Goal: Transaction & Acquisition: Register for event/course

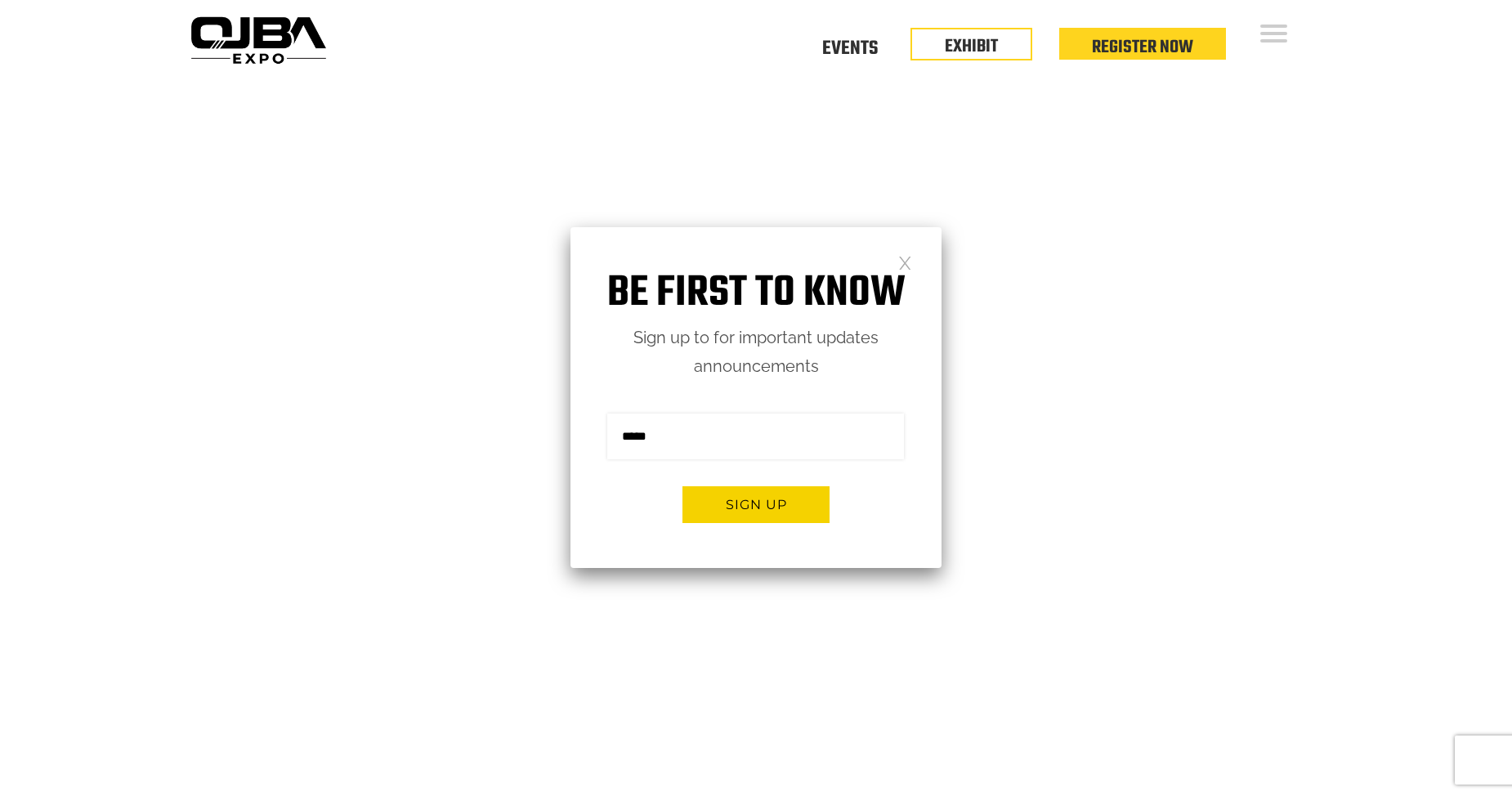
click at [901, 262] on link at bounding box center [905, 262] width 14 height 14
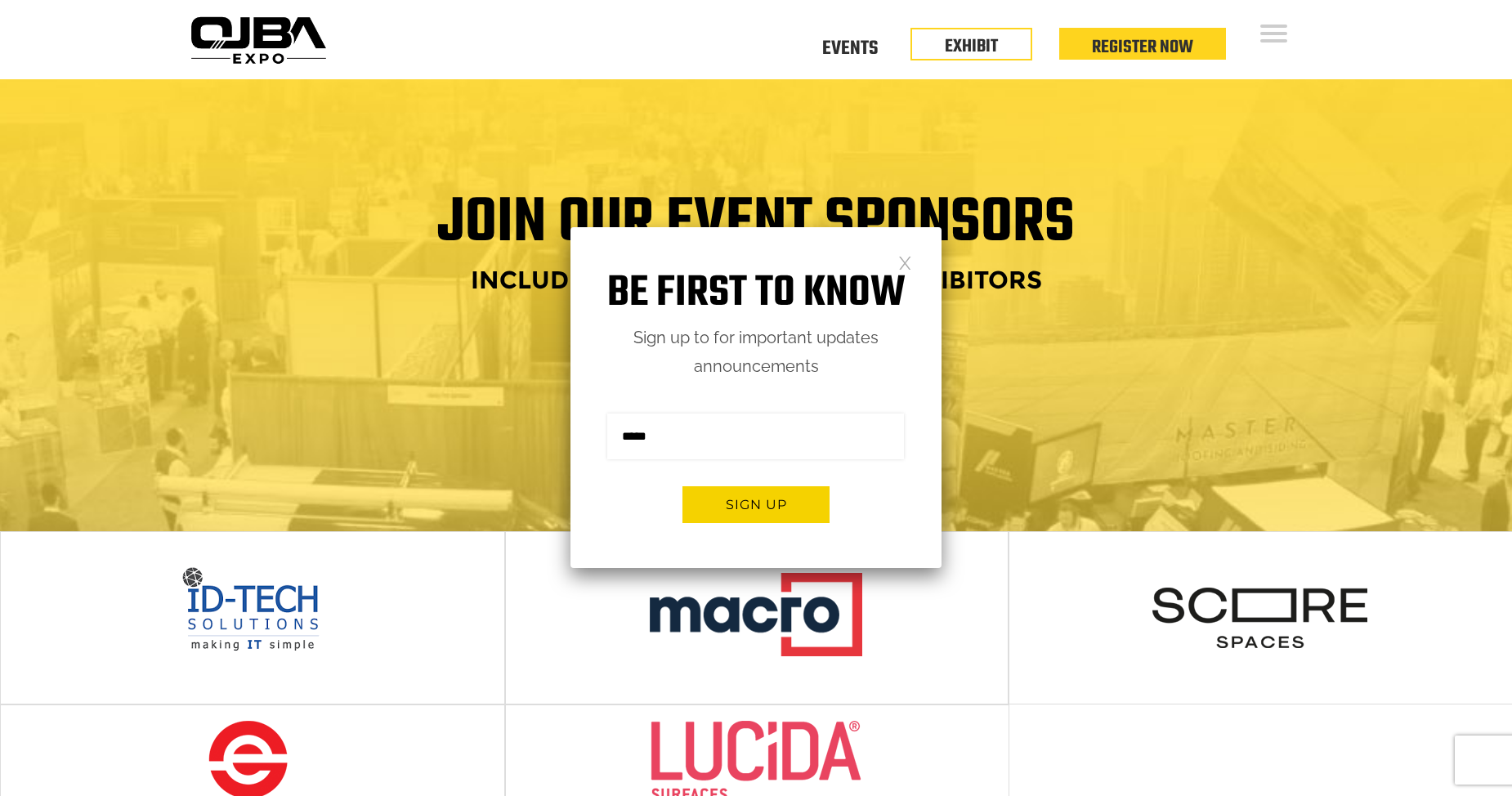
click at [916, 276] on h1 "Be first to know" at bounding box center [756, 294] width 371 height 51
click at [915, 266] on div "Be first to know Sign up to for important updates announcements Sign me up for …" at bounding box center [756, 398] width 371 height 341
click at [908, 261] on link at bounding box center [905, 262] width 14 height 14
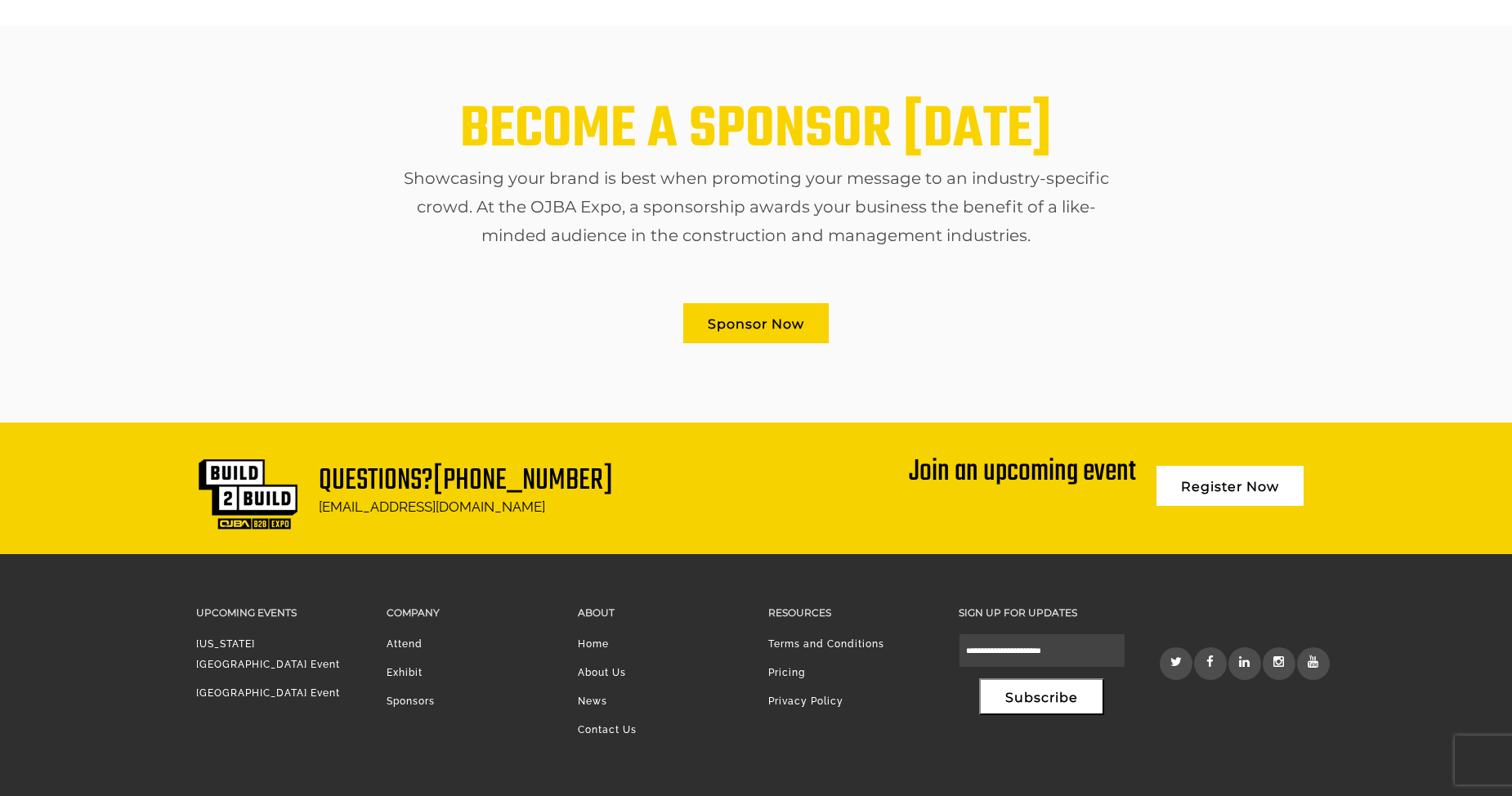
scroll to position [950, 0]
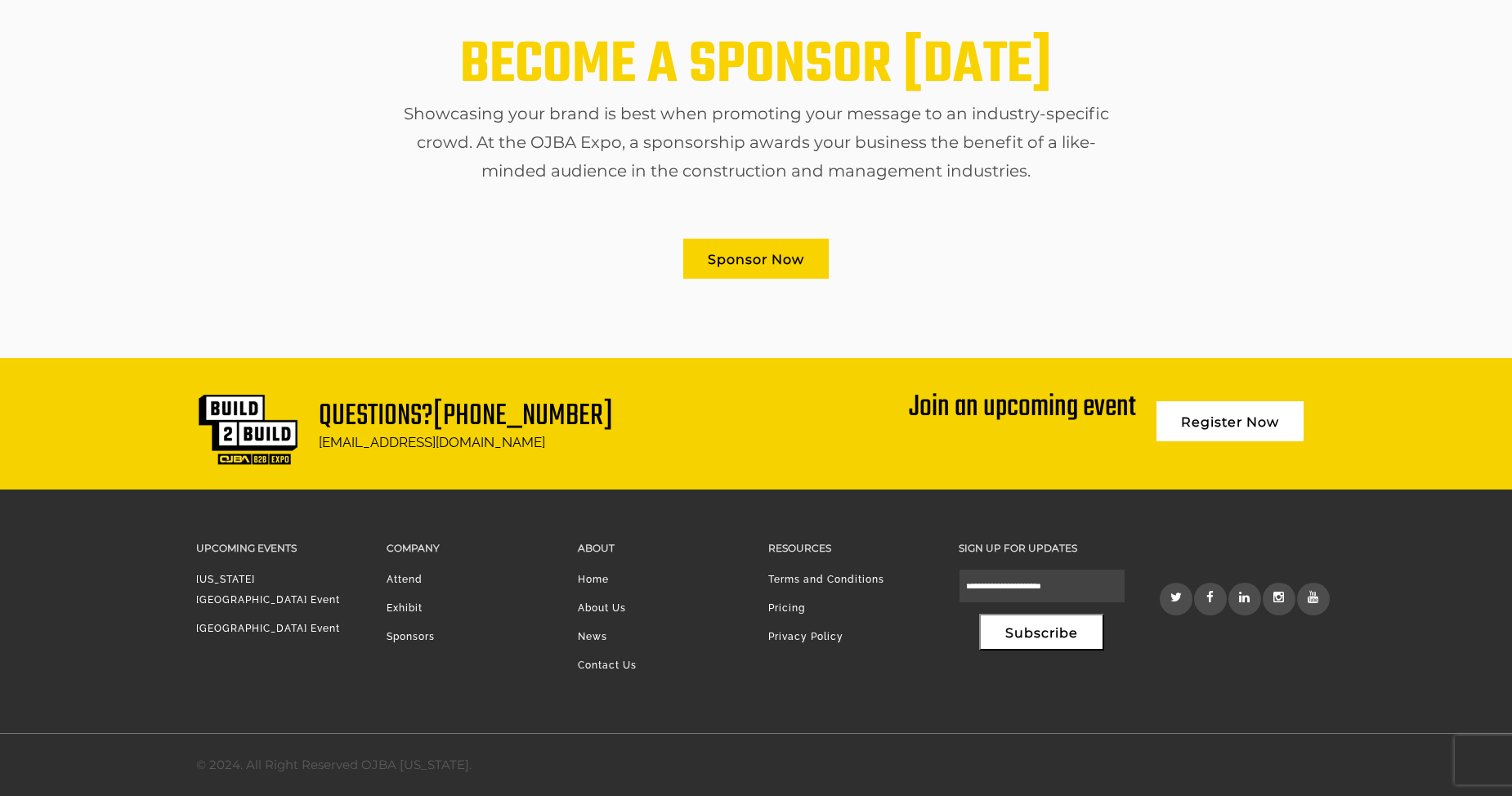
click at [378, 252] on div "Sponsor Now" at bounding box center [756, 258] width 1120 height 64
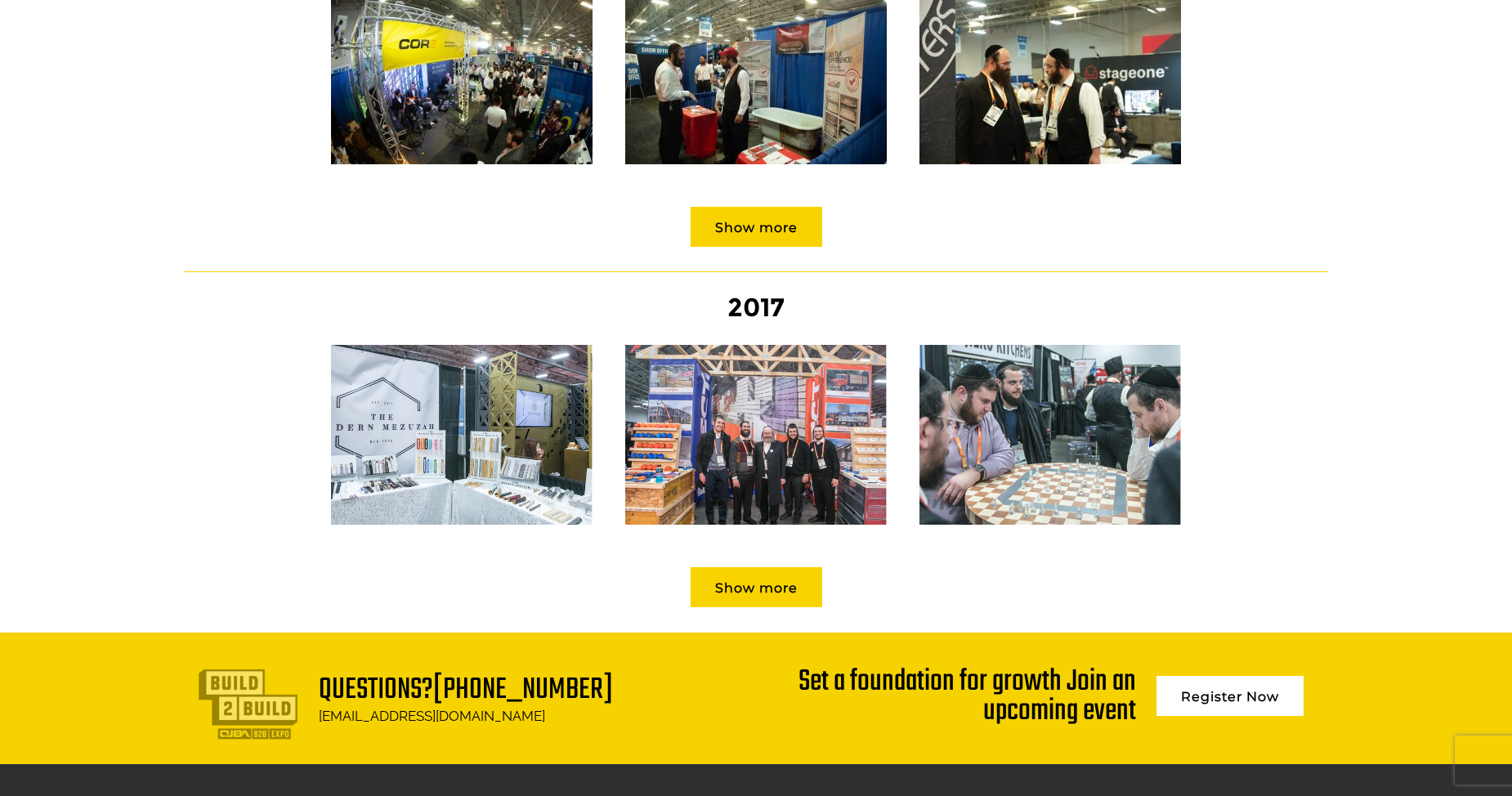
scroll to position [2311, 0]
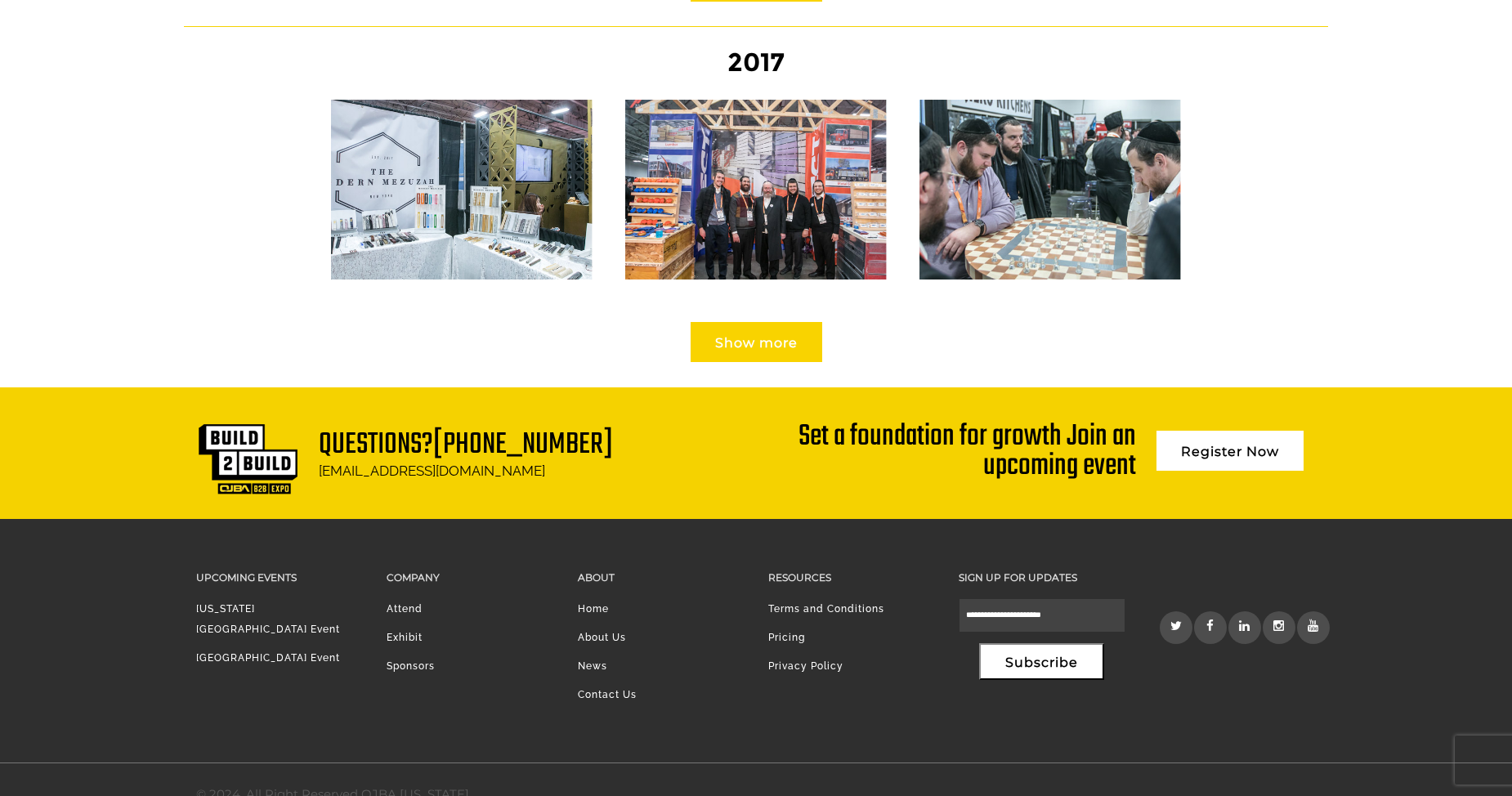
click at [758, 322] on link "Show more" at bounding box center [756, 342] width 132 height 40
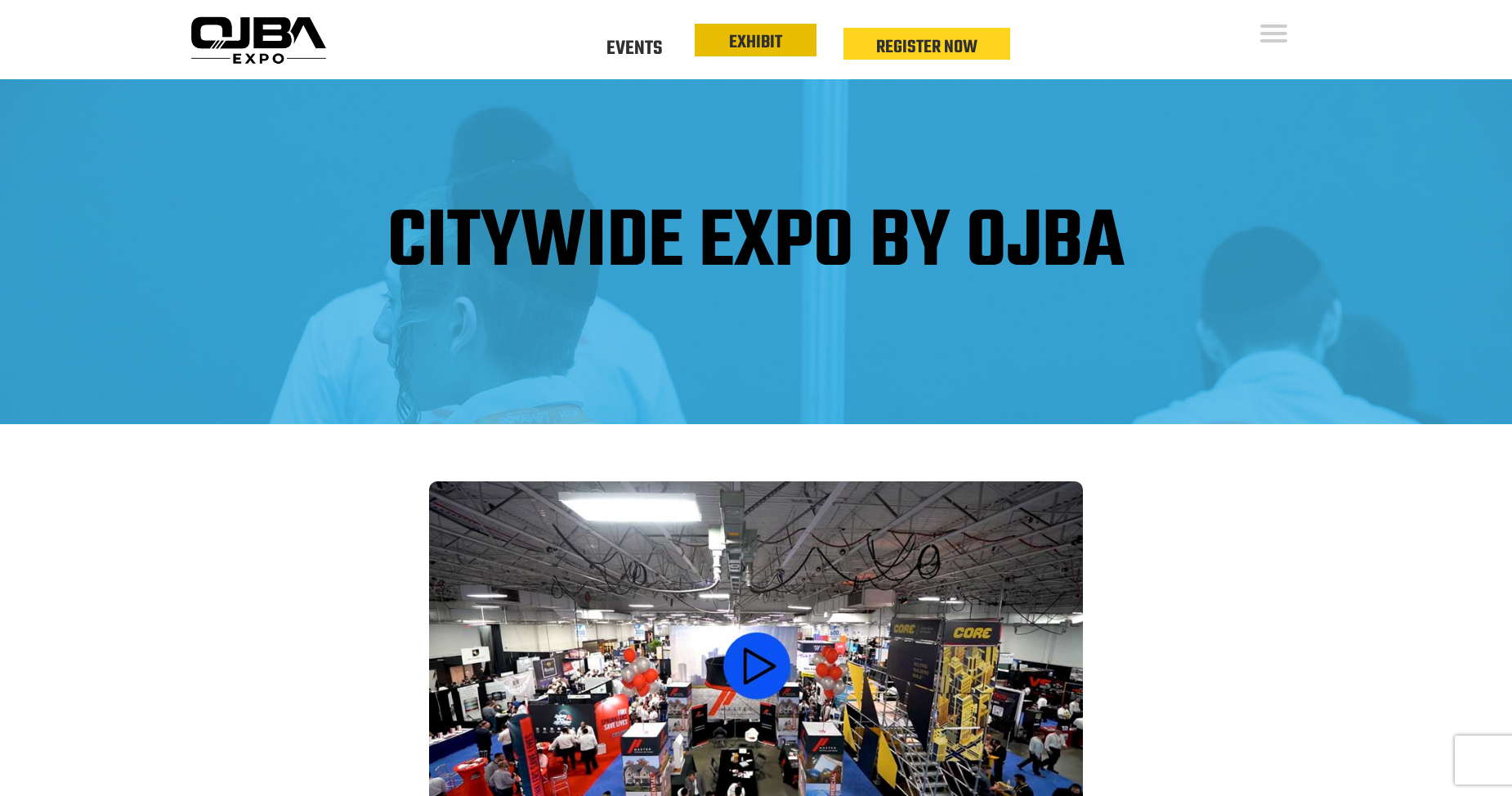
click at [752, 50] on link "EXHIBIT" at bounding box center [756, 42] width 53 height 27
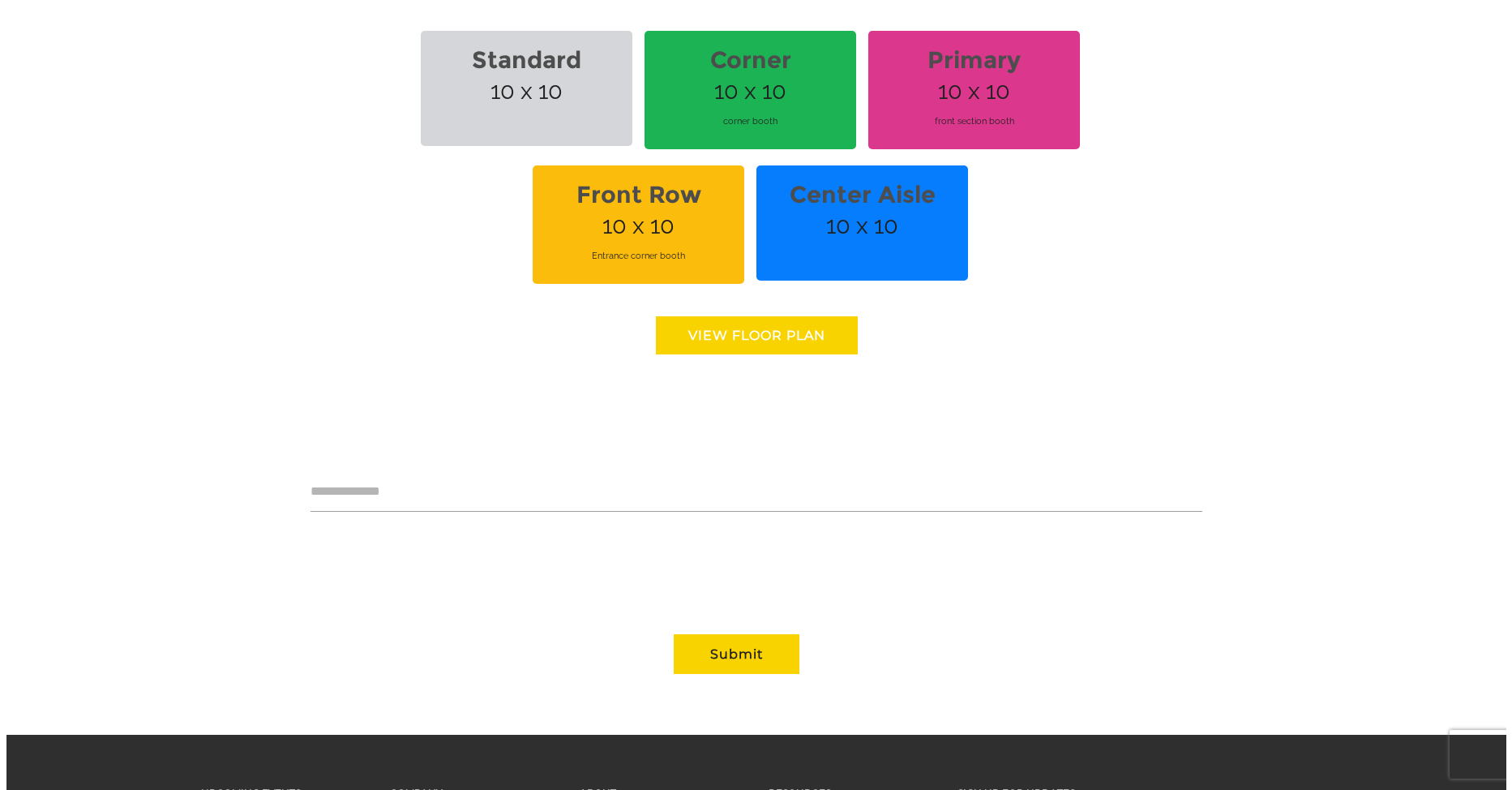
scroll to position [1280, 0]
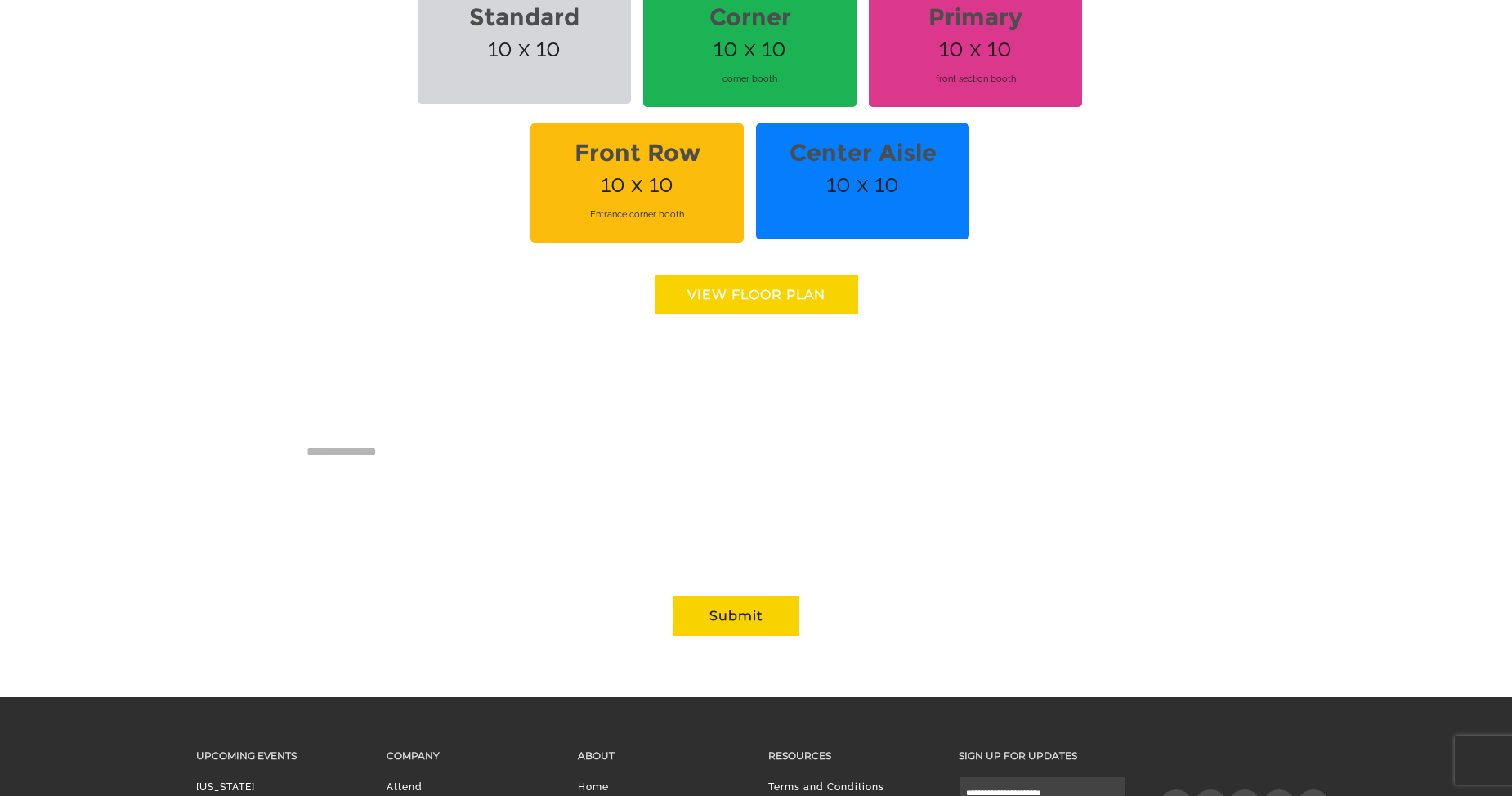
click at [685, 306] on link "View floor Plan" at bounding box center [756, 294] width 204 height 39
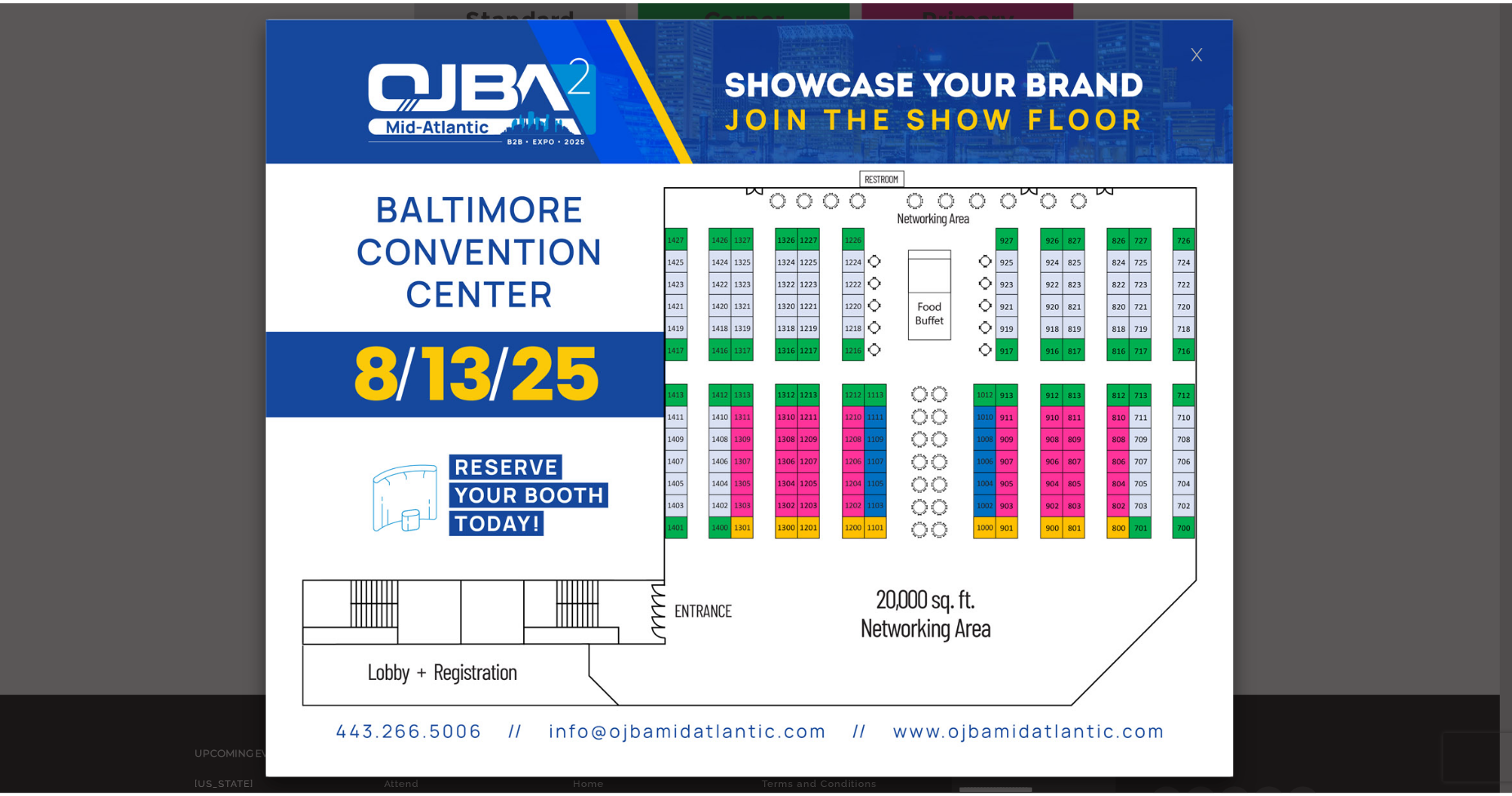
scroll to position [0, 0]
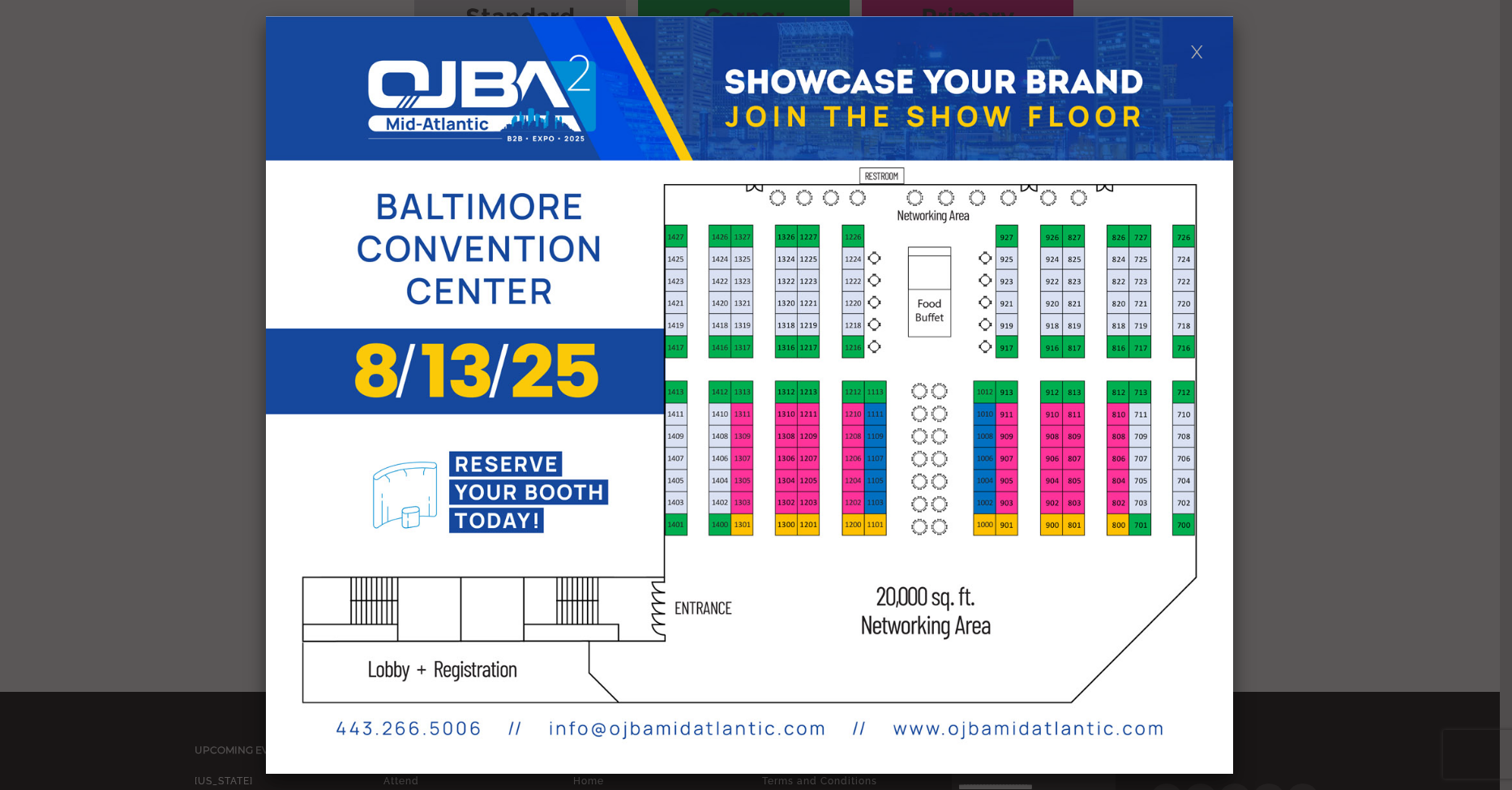
click at [1188, 206] on img at bounding box center [750, 395] width 968 height 758
click at [1197, 46] on link at bounding box center [1197, 51] width 14 height 14
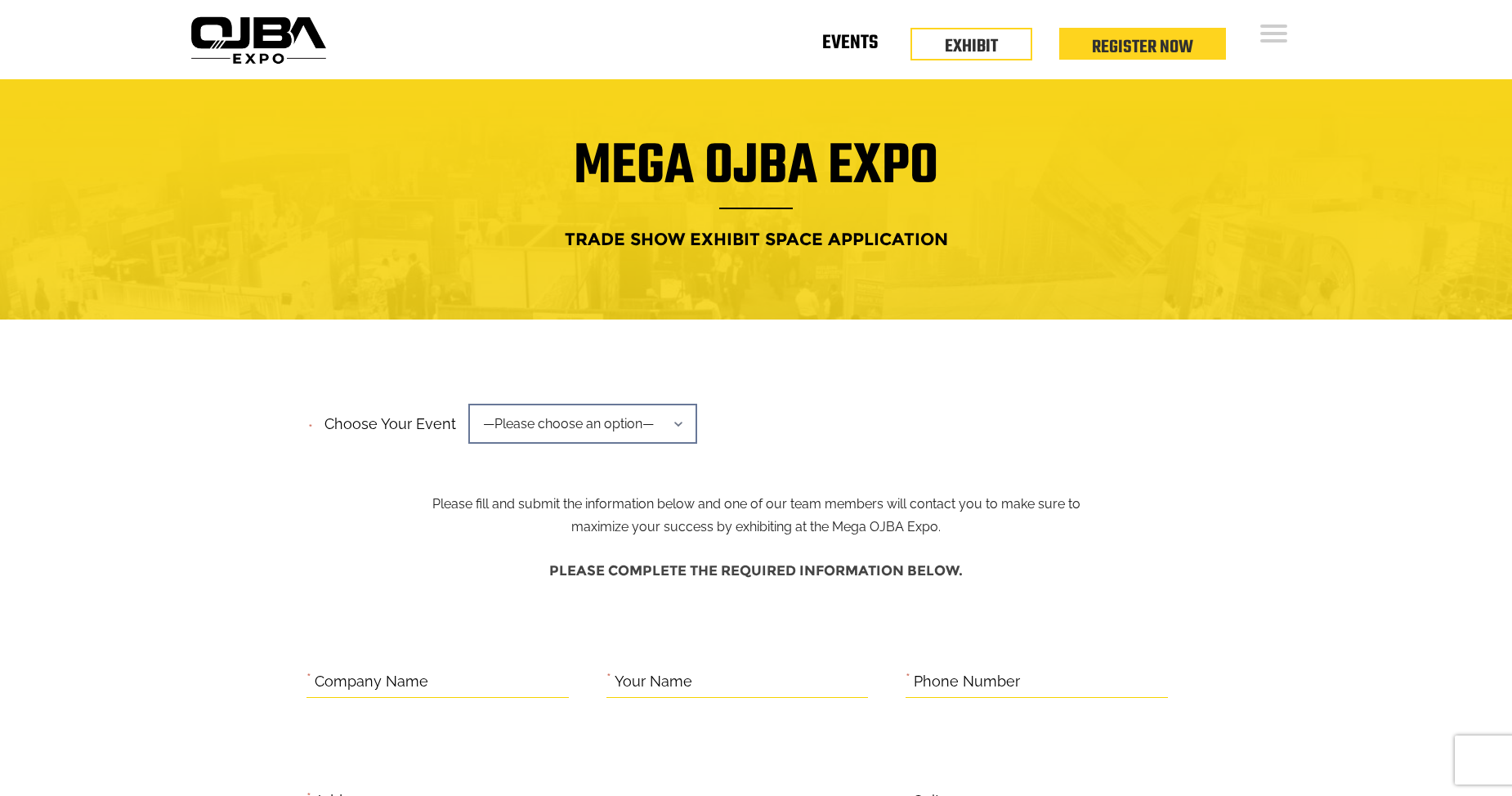
click at [842, 49] on link "Events" at bounding box center [850, 46] width 56 height 6
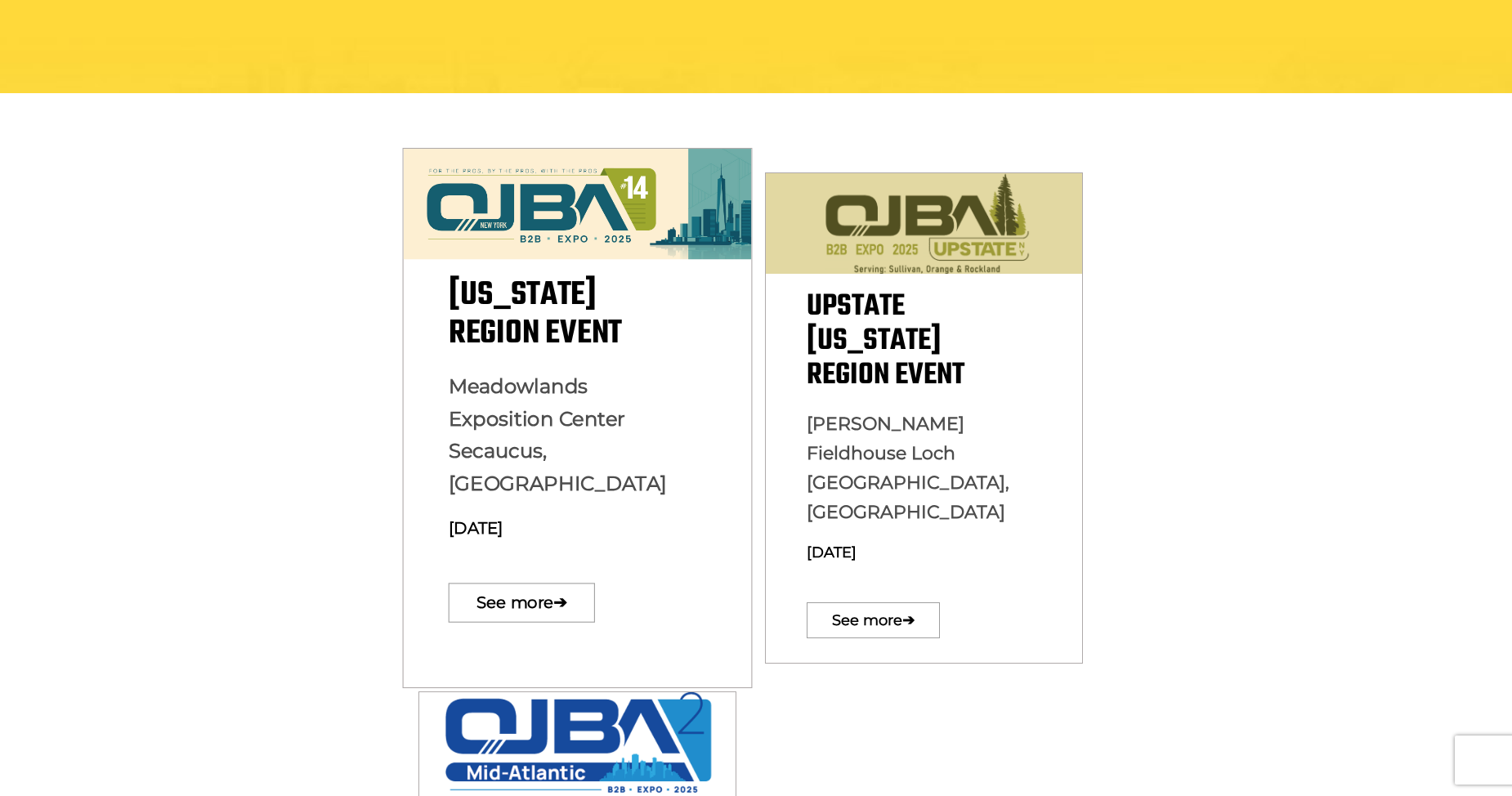
scroll to position [354, 0]
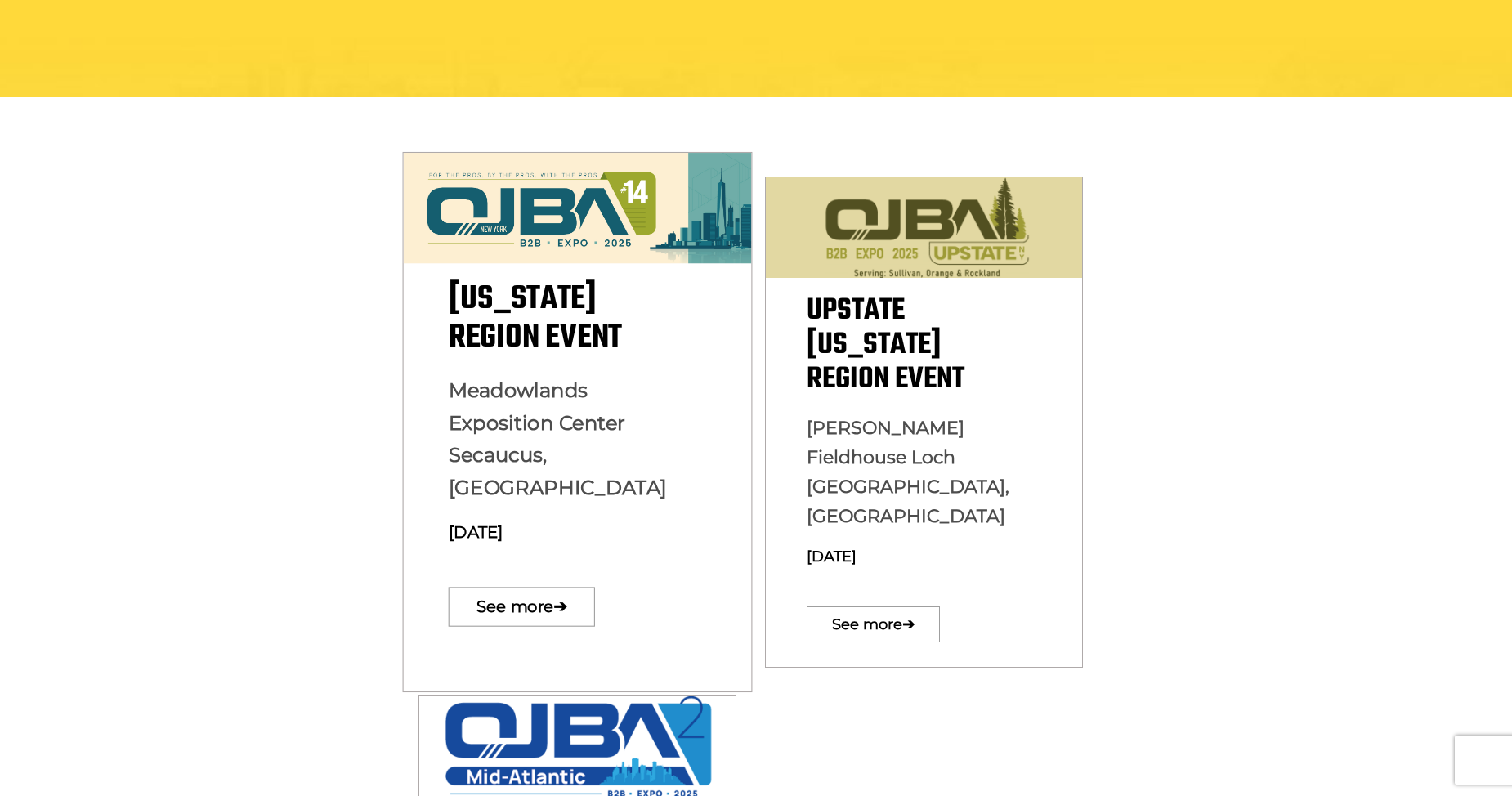
click at [558, 342] on span "[US_STATE][GEOGRAPHIC_DATA] Event" at bounding box center [535, 318] width 173 height 89
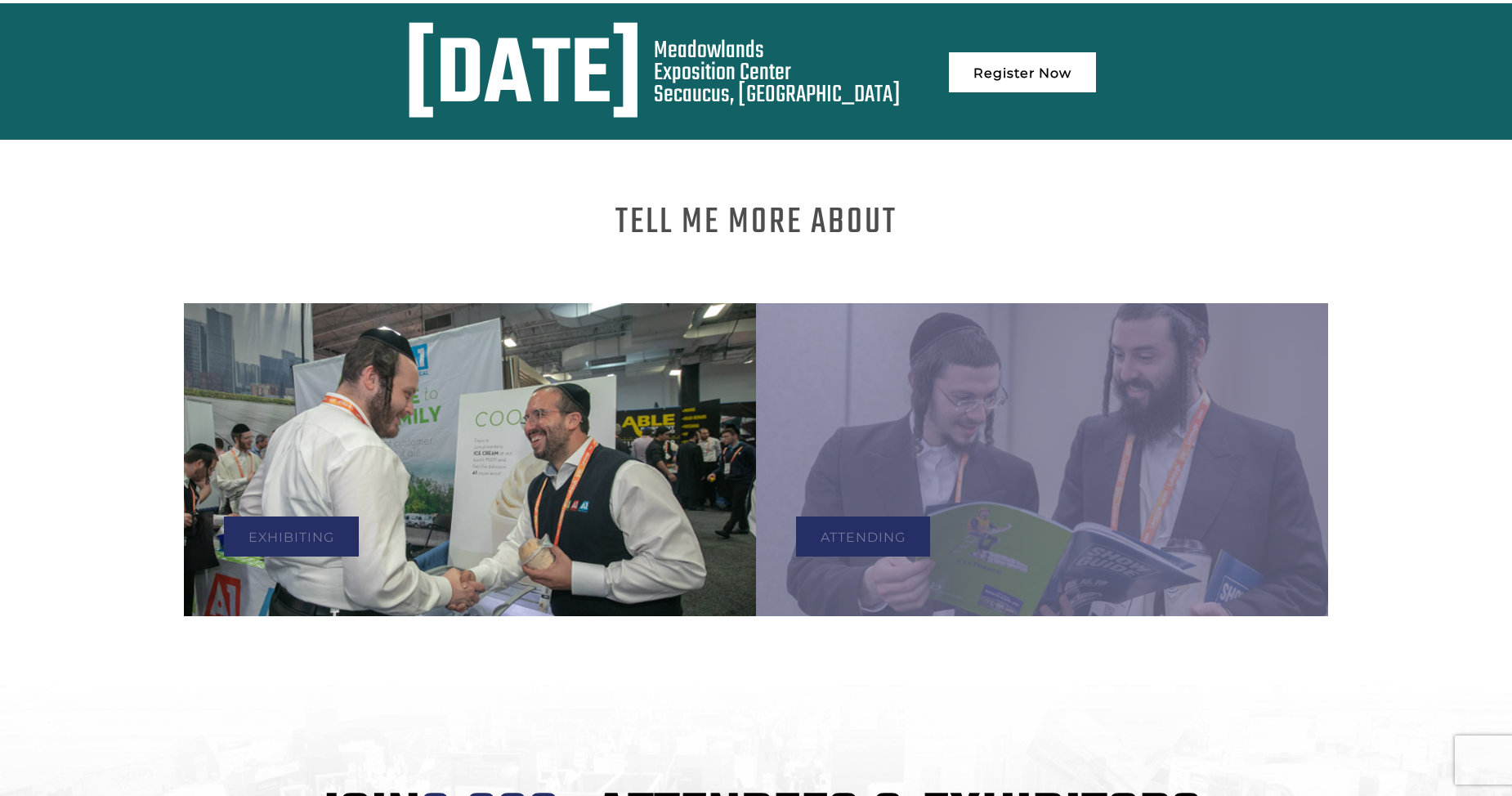
scroll to position [877, 0]
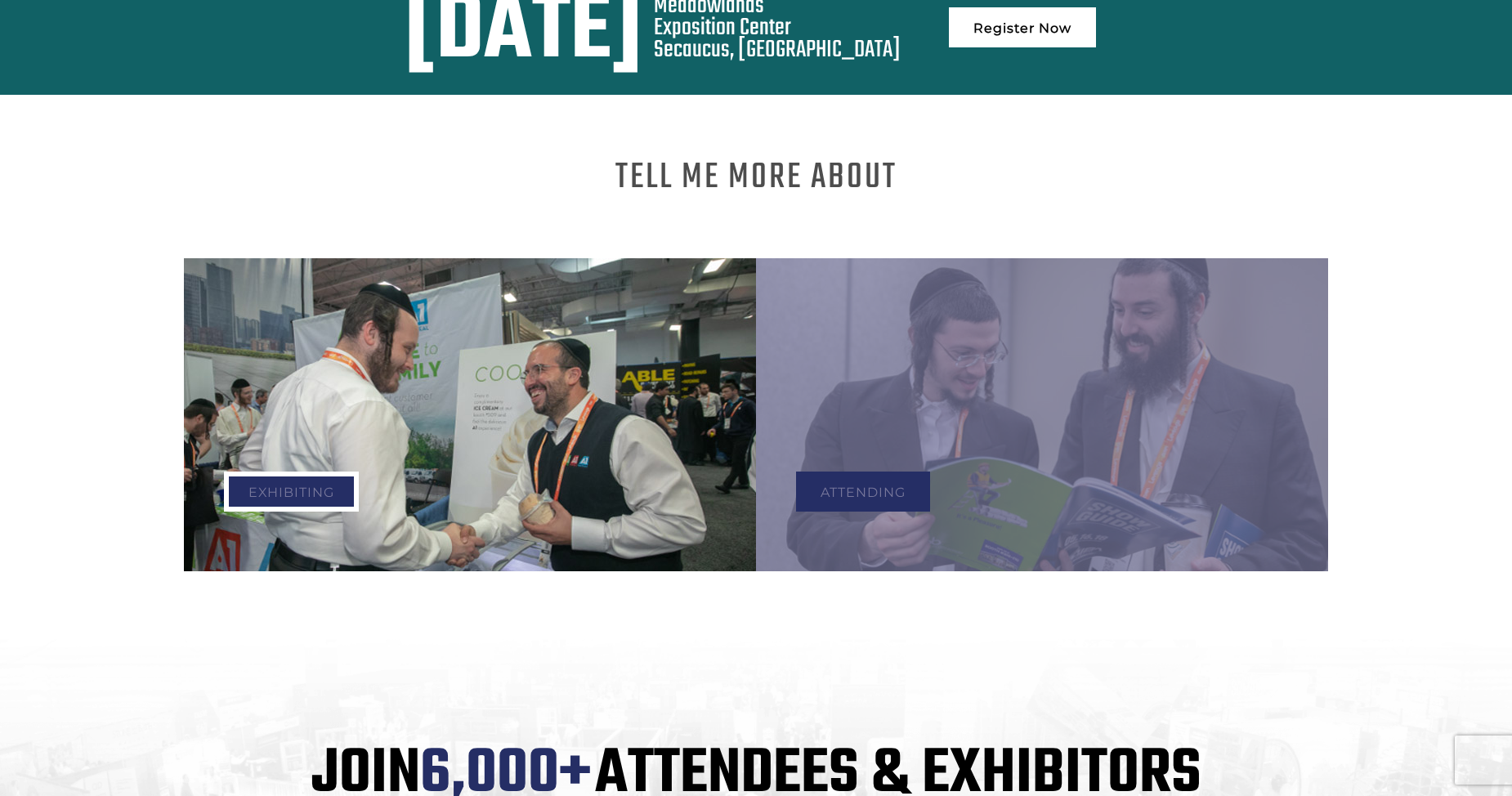
click at [258, 480] on link "Exhibiting" at bounding box center [292, 491] width 135 height 40
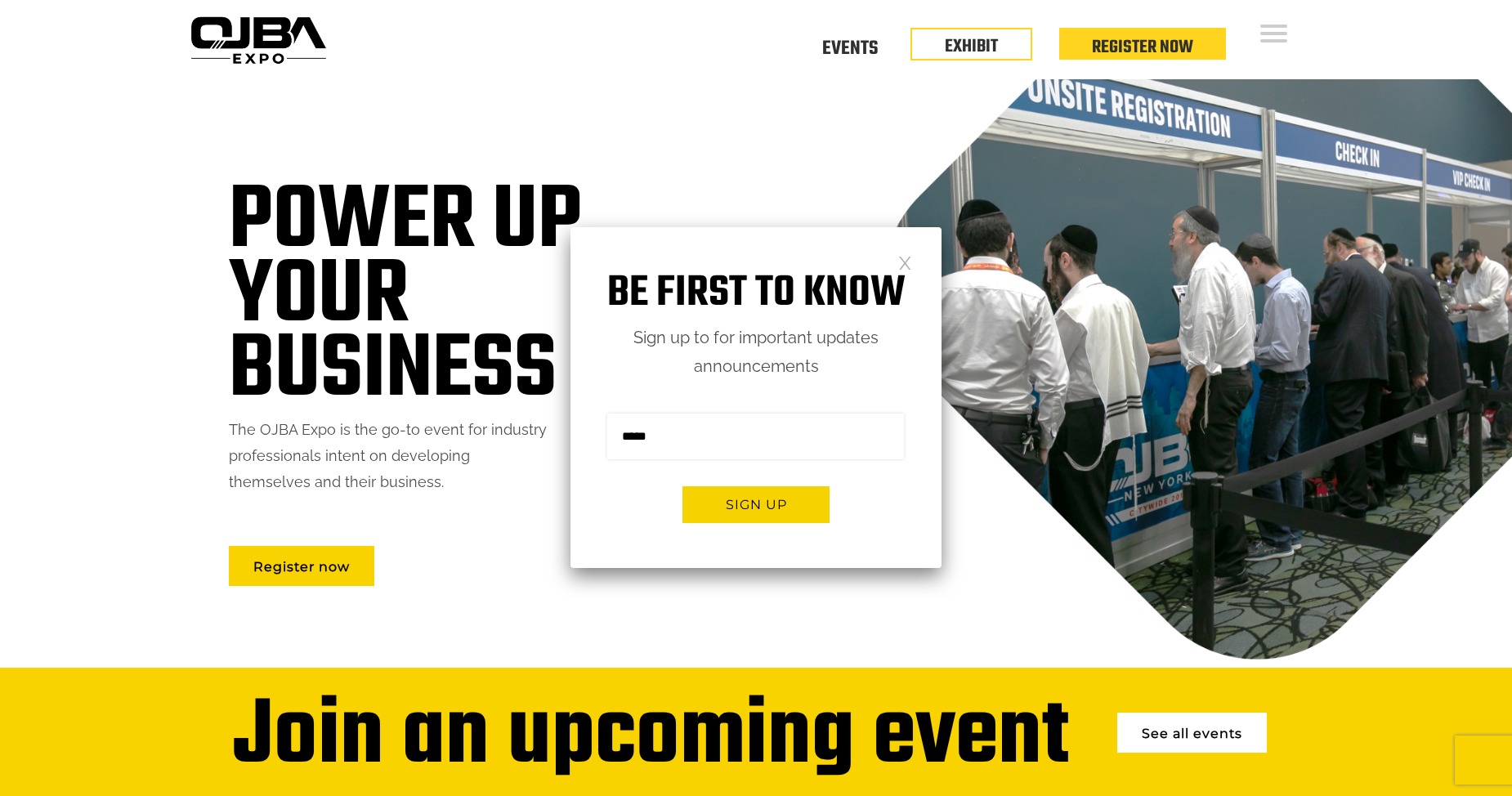
click at [154, 395] on div "Power up your business The OJBA Expo is the go-to event for industry profession…" at bounding box center [756, 374] width 1512 height 589
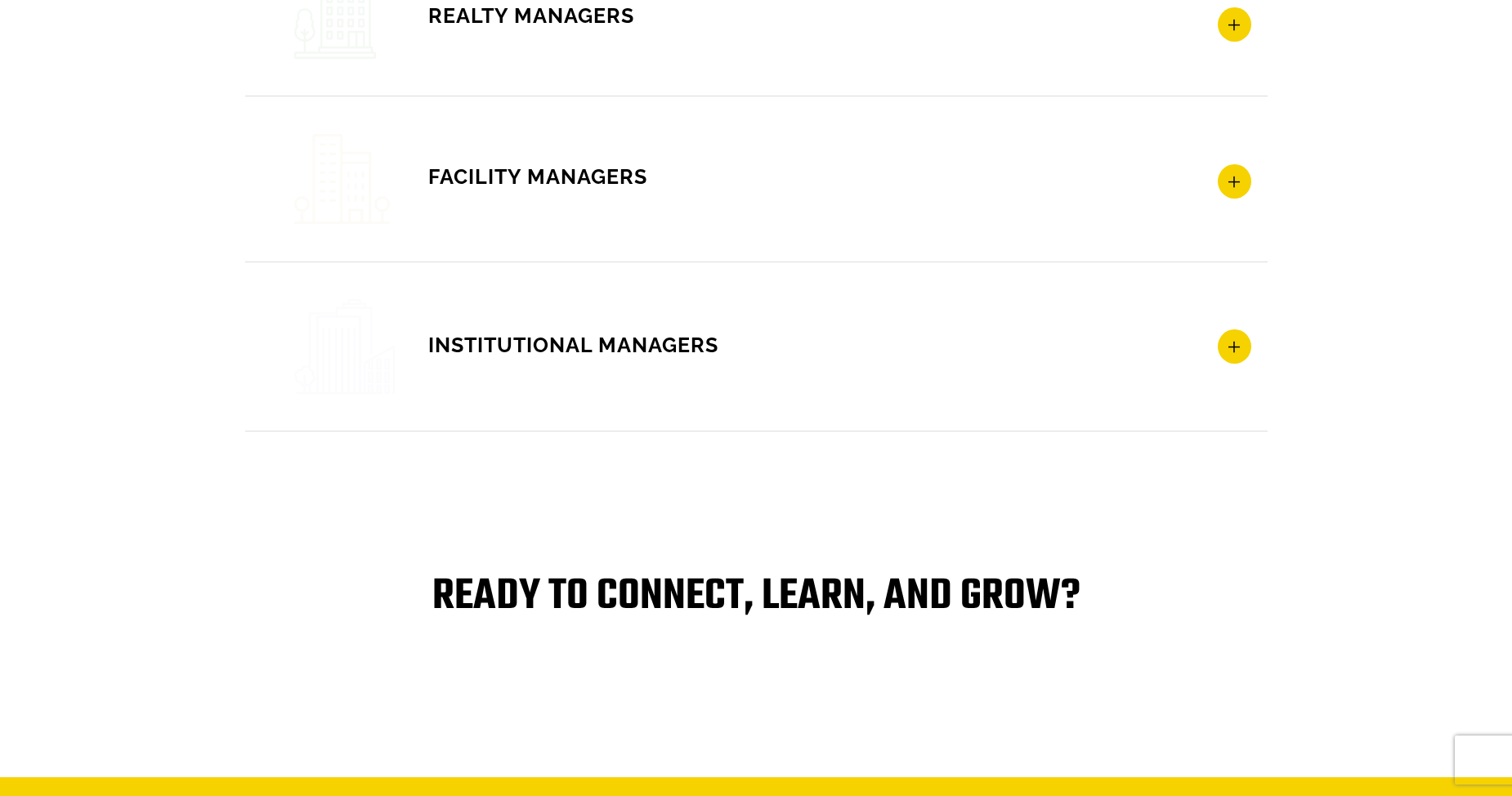
scroll to position [3373, 0]
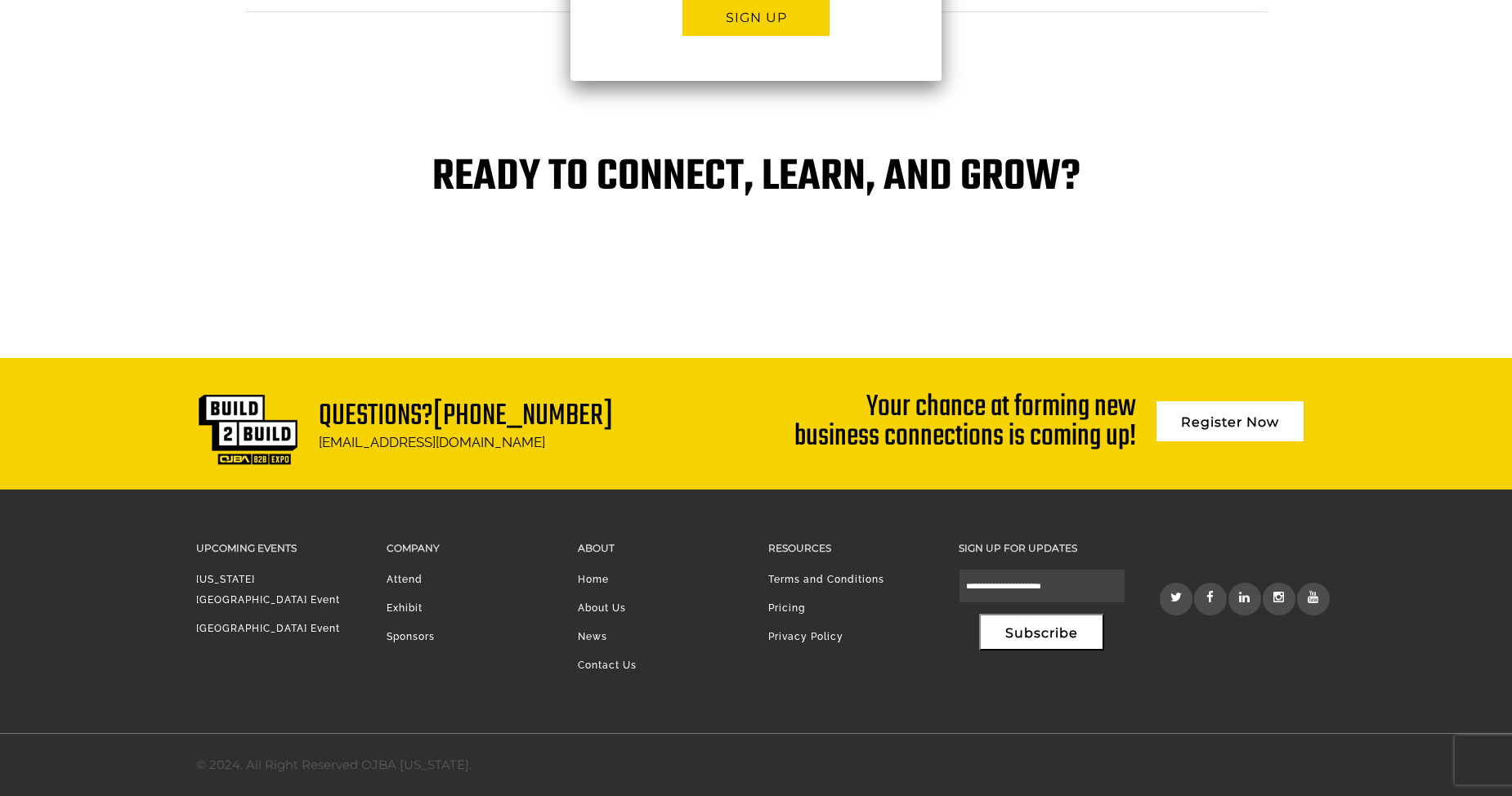
click at [145, 388] on div "Questions? 212-542-0003 info@ojbanewyork.com Your chance at forming new busines…" at bounding box center [756, 424] width 1512 height 132
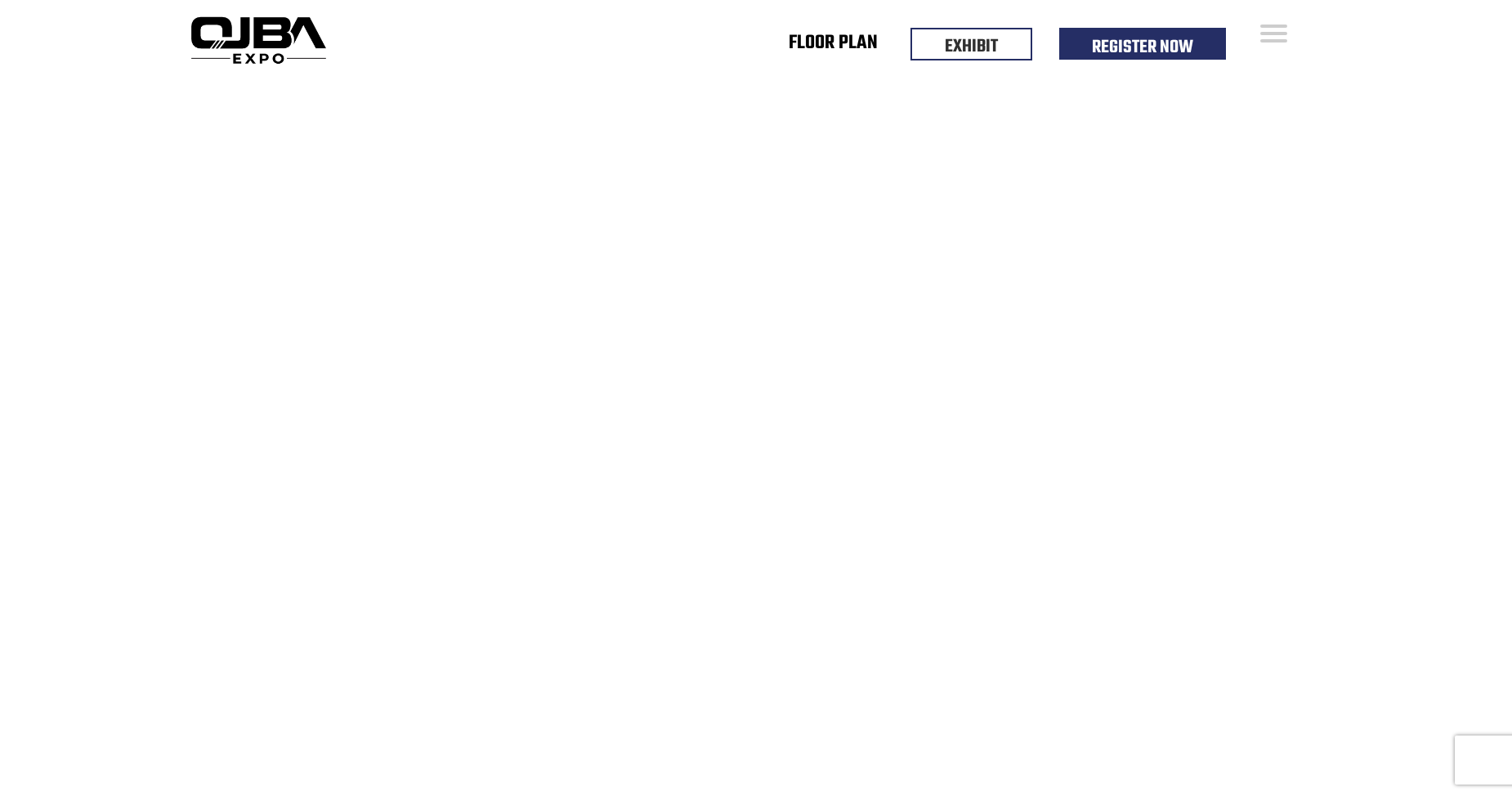
click at [830, 44] on link "Floor Plan" at bounding box center [833, 46] width 89 height 6
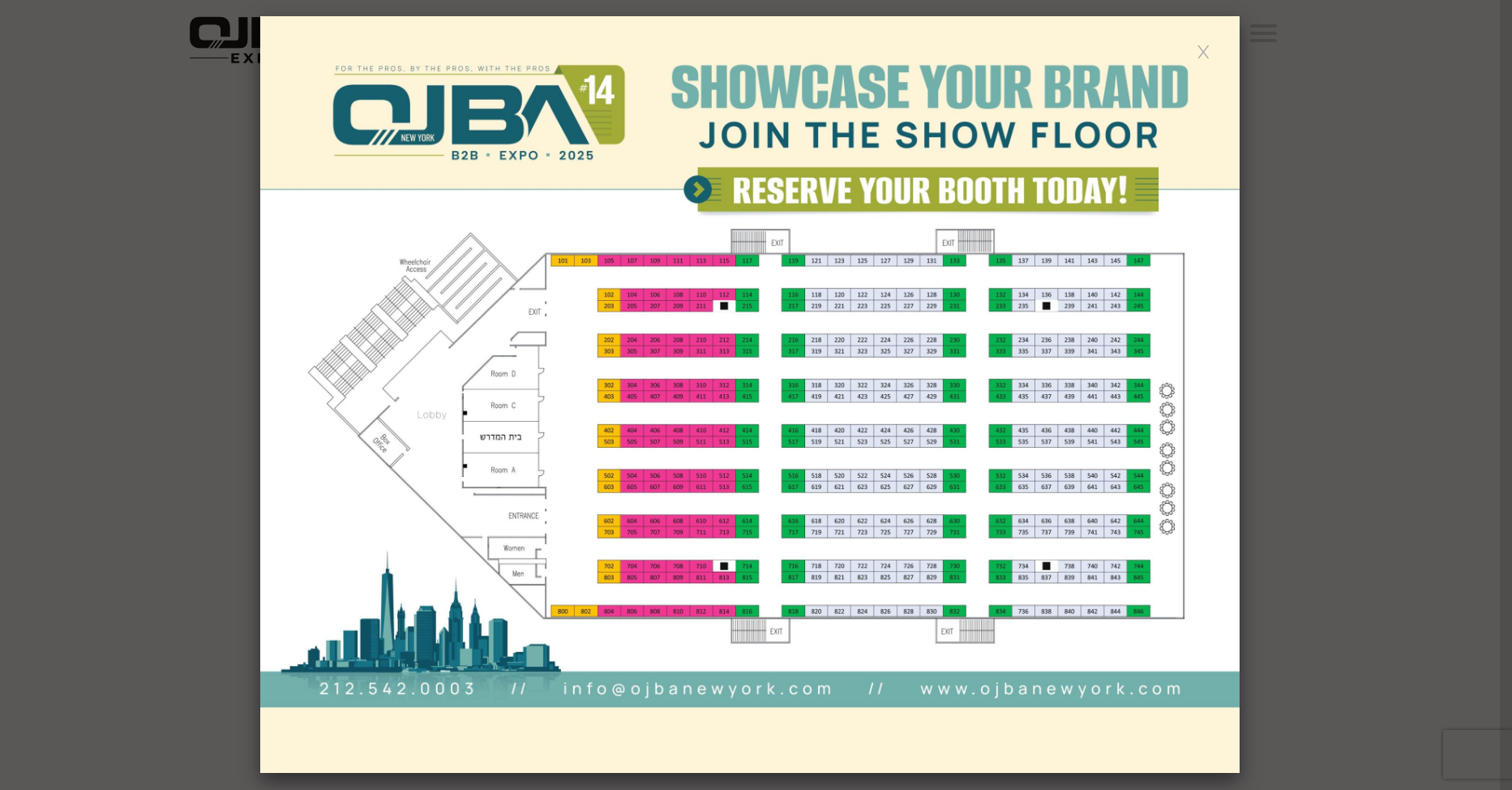
click at [791, 381] on img at bounding box center [750, 394] width 980 height 757
click at [798, 398] on img at bounding box center [750, 394] width 980 height 757
click at [730, 181] on img at bounding box center [750, 394] width 980 height 757
click at [1330, 366] on div at bounding box center [756, 395] width 1512 height 790
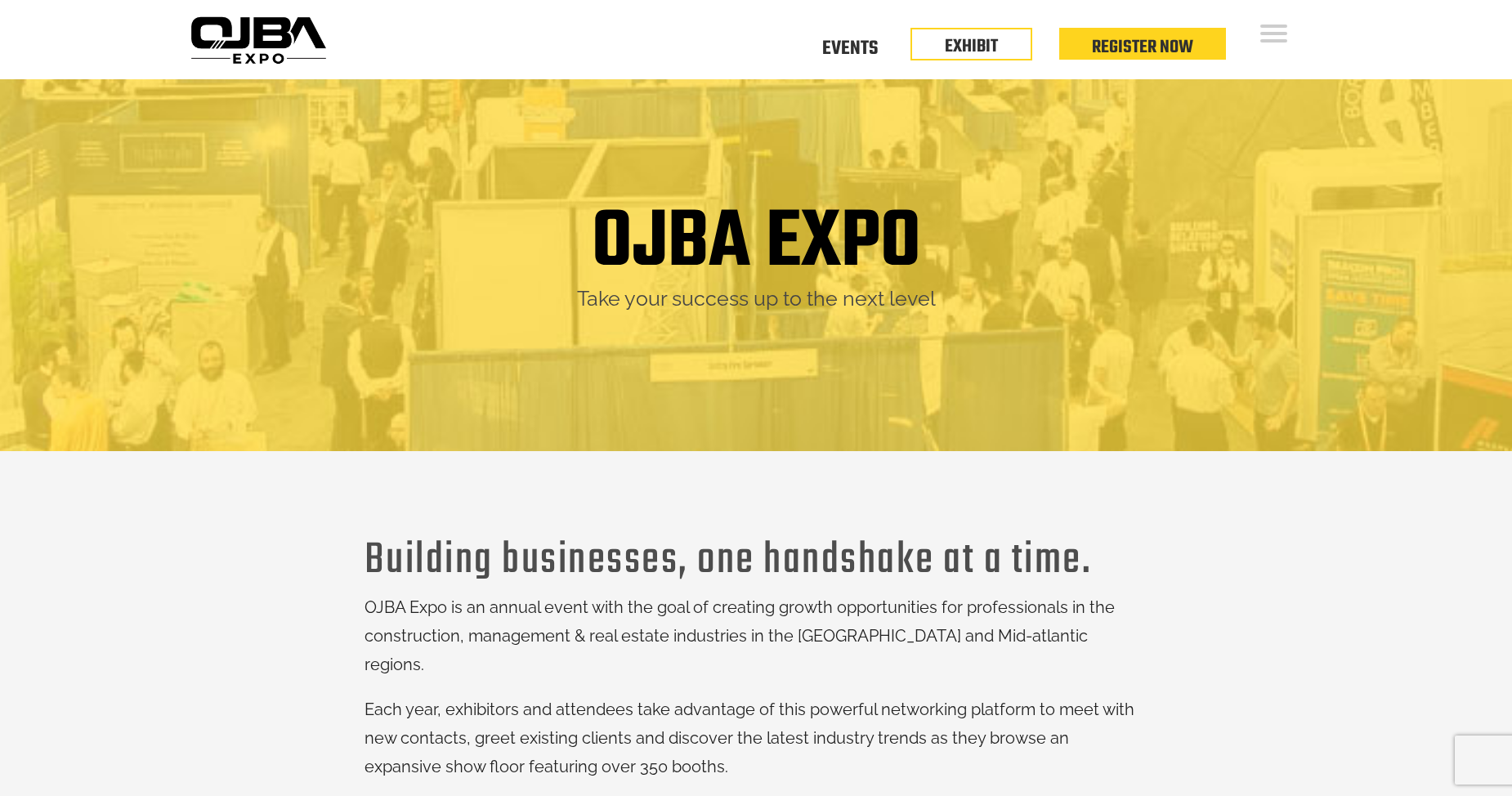
click at [864, 62] on ul "Floor Plan Floor Plan Events Floor Plan EXHIBIT Register Now" at bounding box center [1008, 52] width 436 height 22
click at [858, 46] on link "Events" at bounding box center [850, 46] width 56 height 6
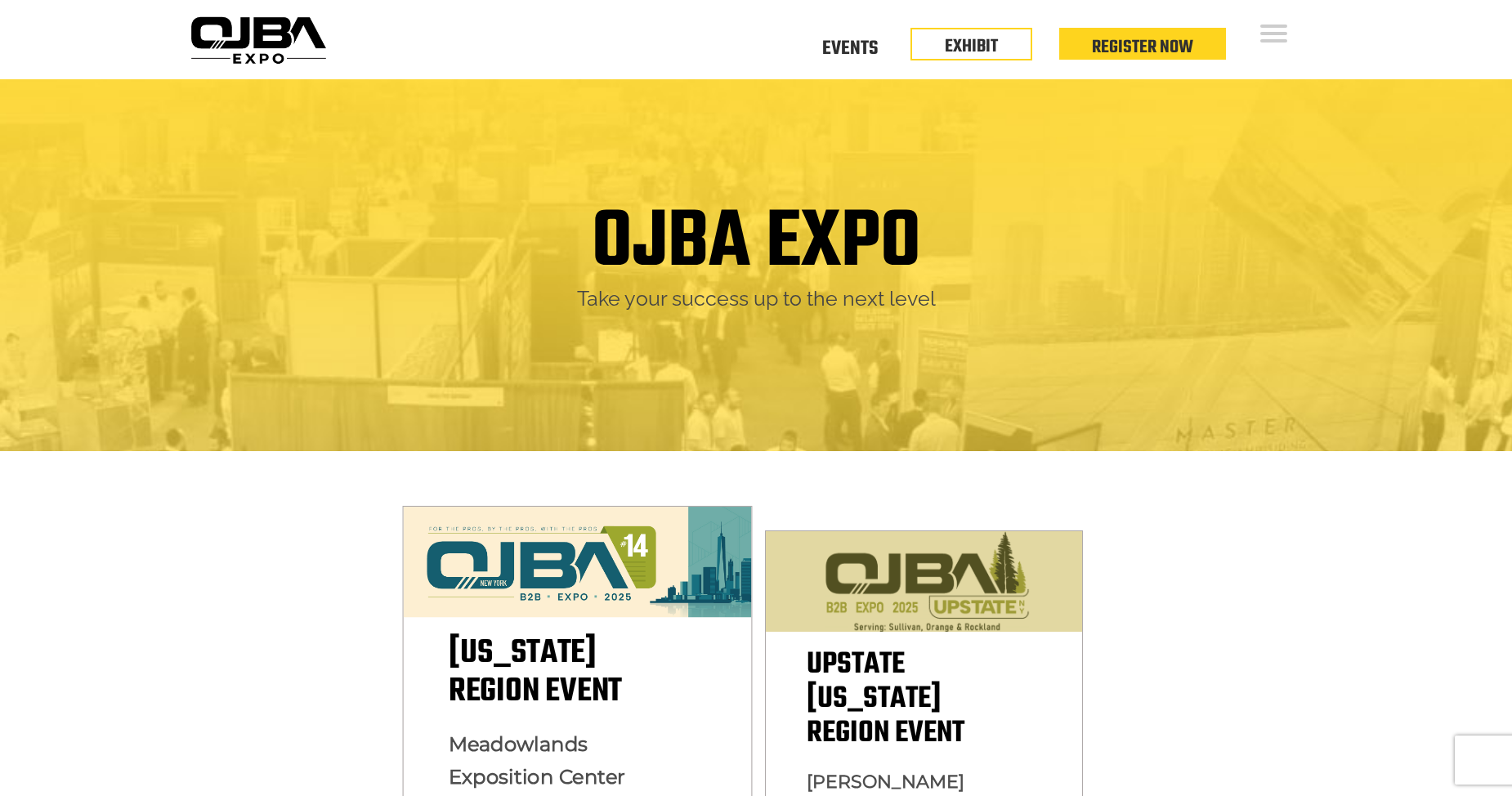
click at [618, 671] on span "New York Region Event" at bounding box center [535, 673] width 173 height 89
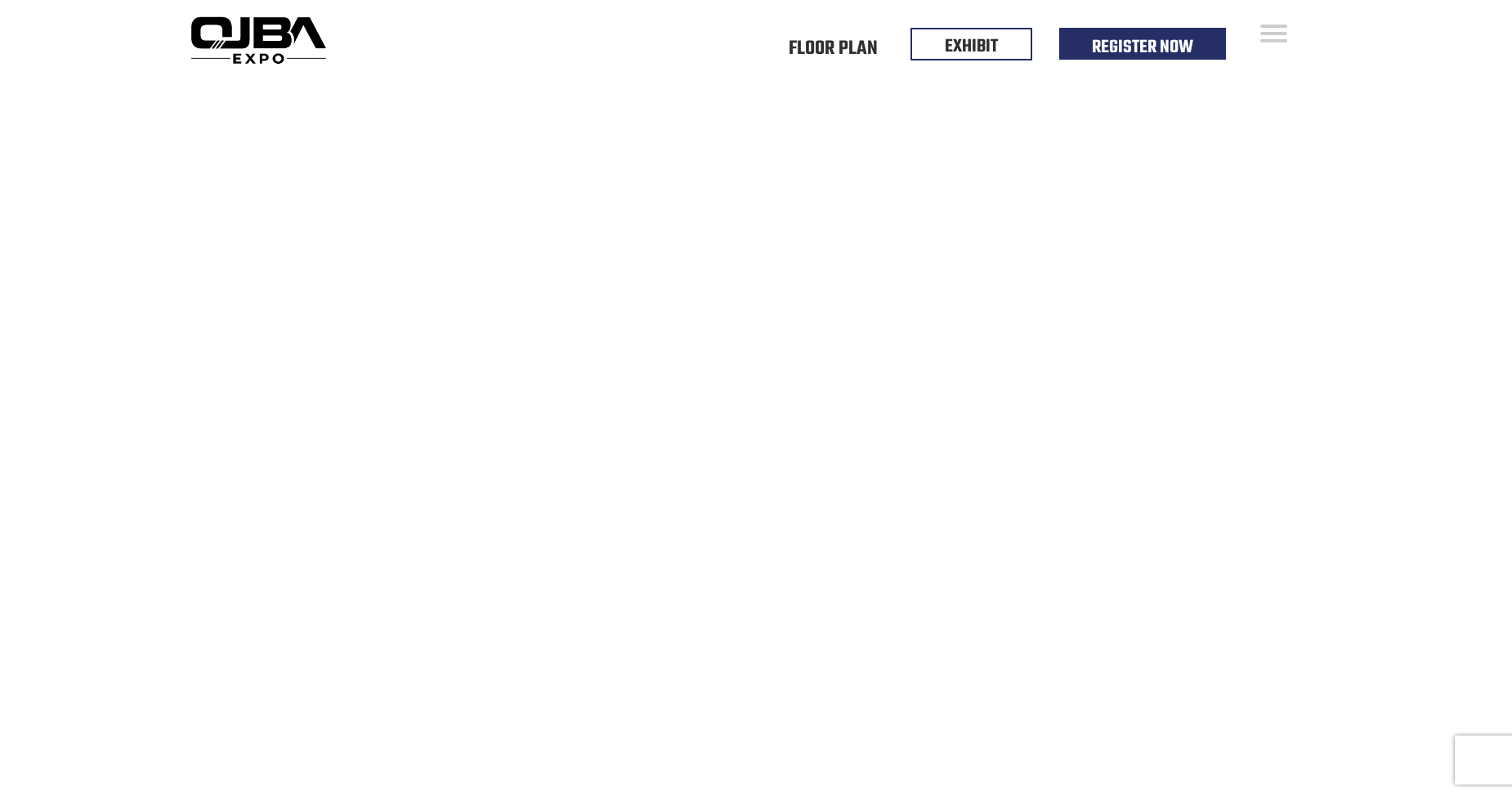
click at [1258, 44] on div "Floor Plan Floor Plan Events Floor Plan EXHIBIT Register Now" at bounding box center [830, 39] width 995 height 80
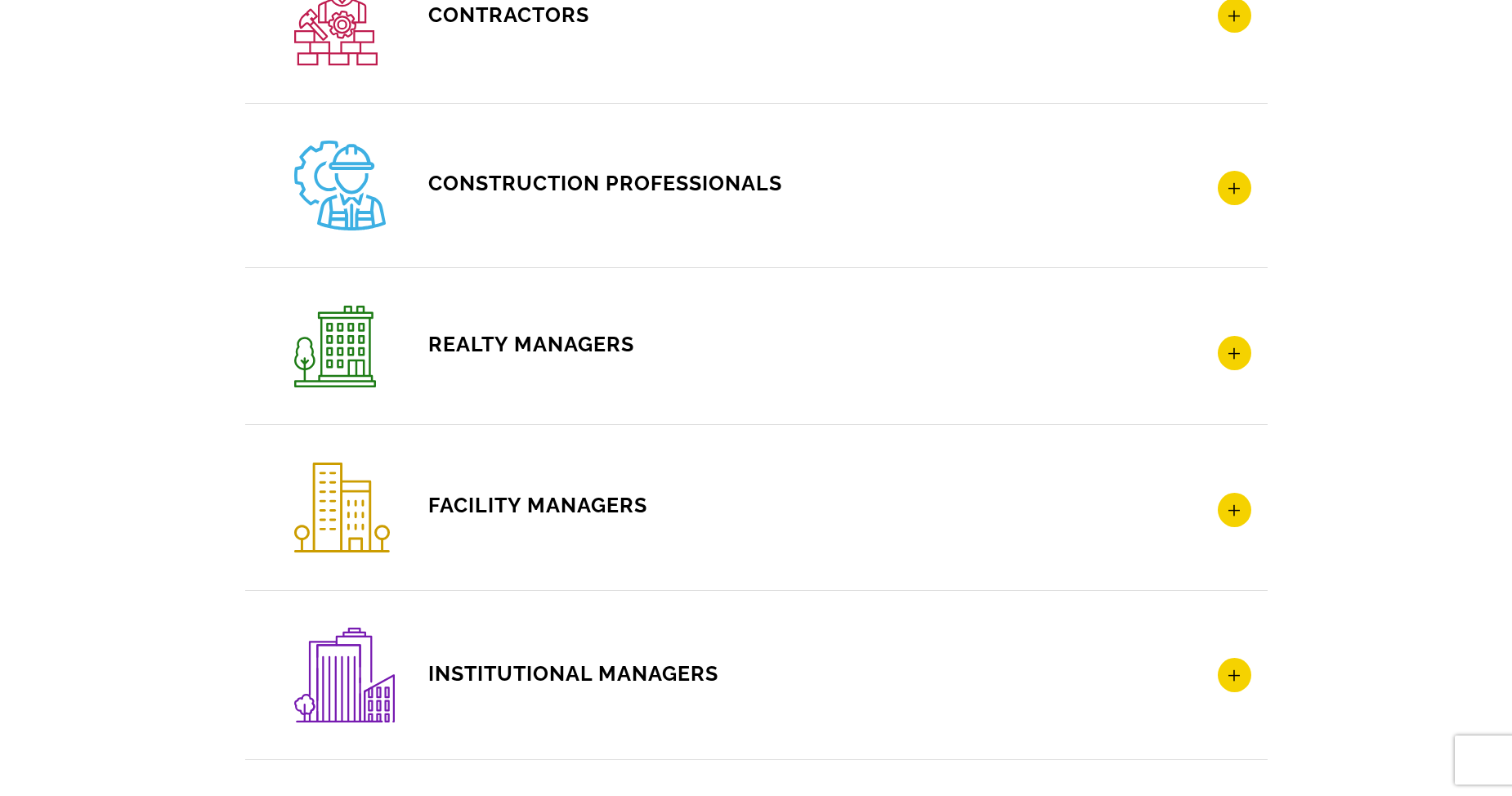
scroll to position [2615, 0]
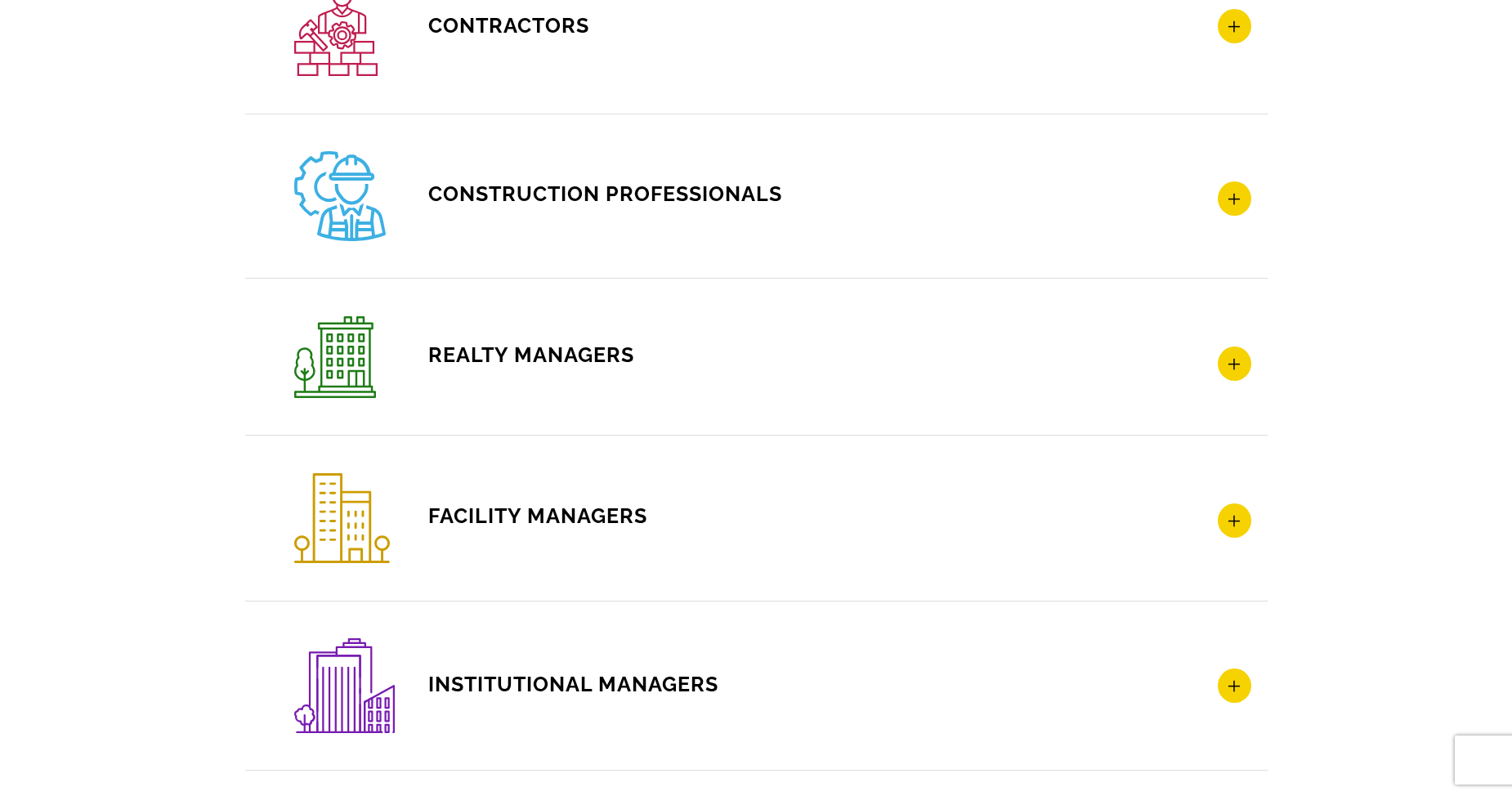
click at [1218, 690] on icon at bounding box center [1234, 686] width 33 height 34
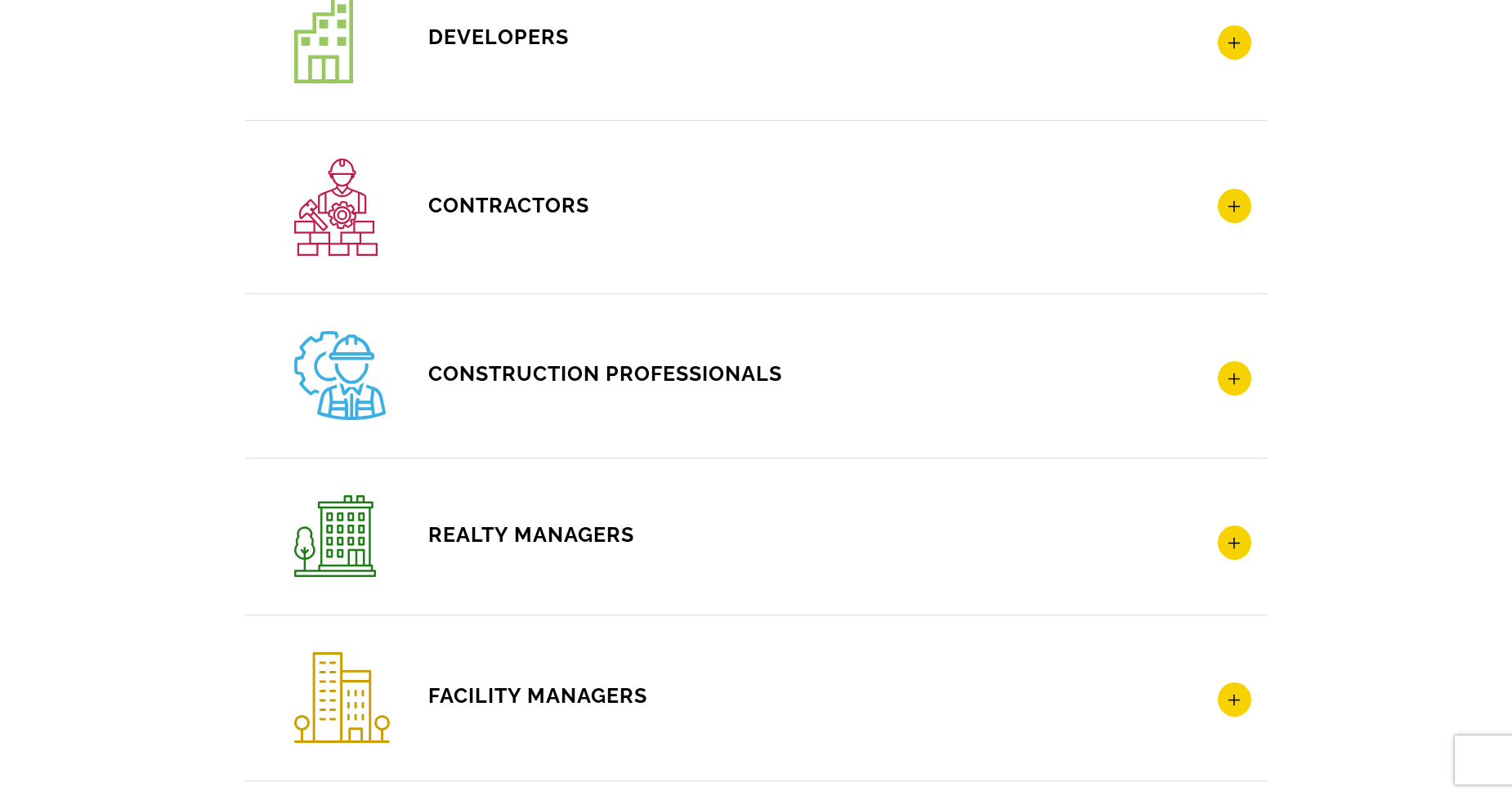
scroll to position [0, 0]
click at [1242, 381] on icon at bounding box center [1234, 378] width 33 height 34
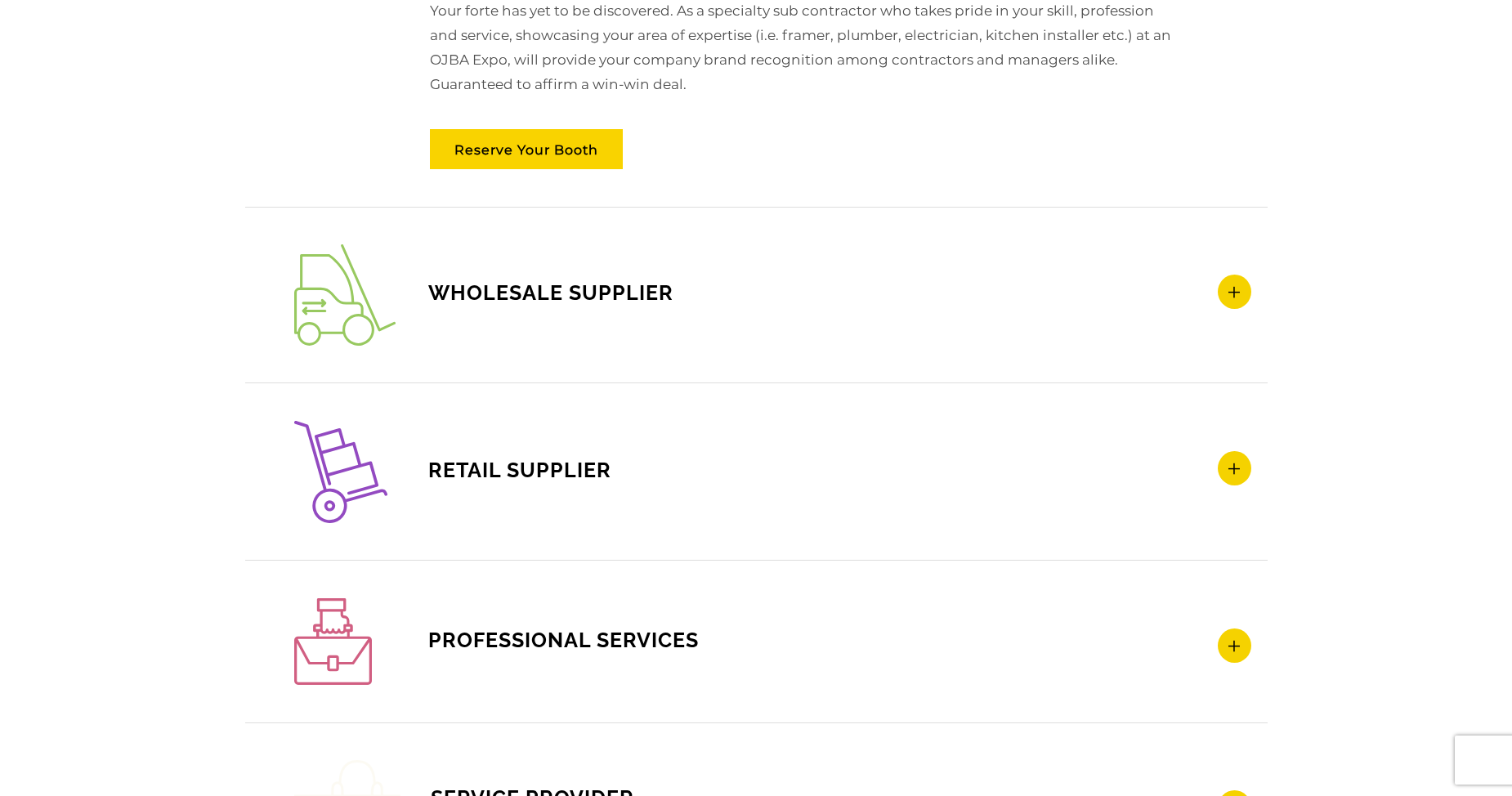
scroll to position [2528, 0]
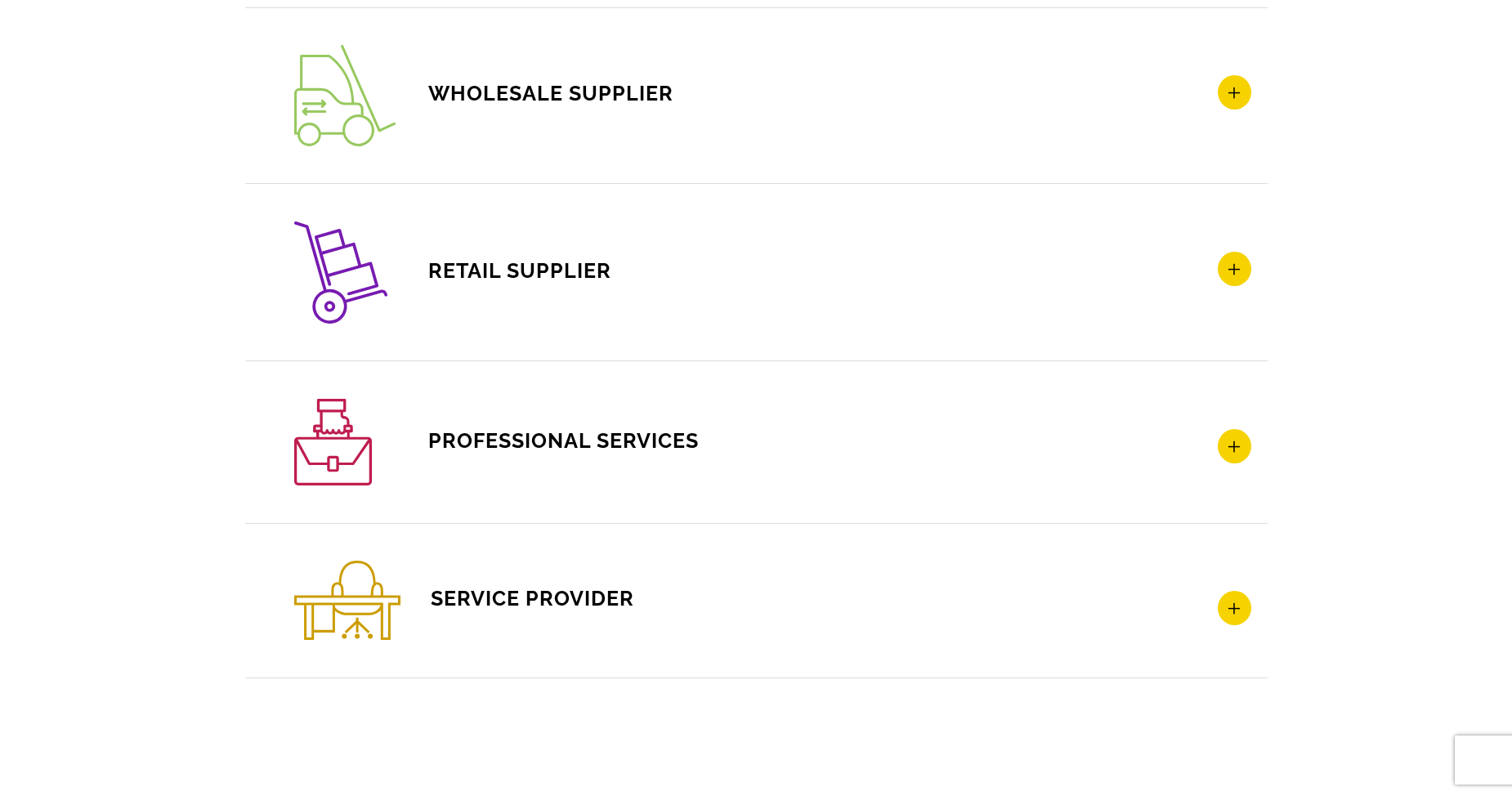
click at [537, 453] on h4 "PROFESSIONAL SERVICES" at bounding box center [773, 443] width 957 height 87
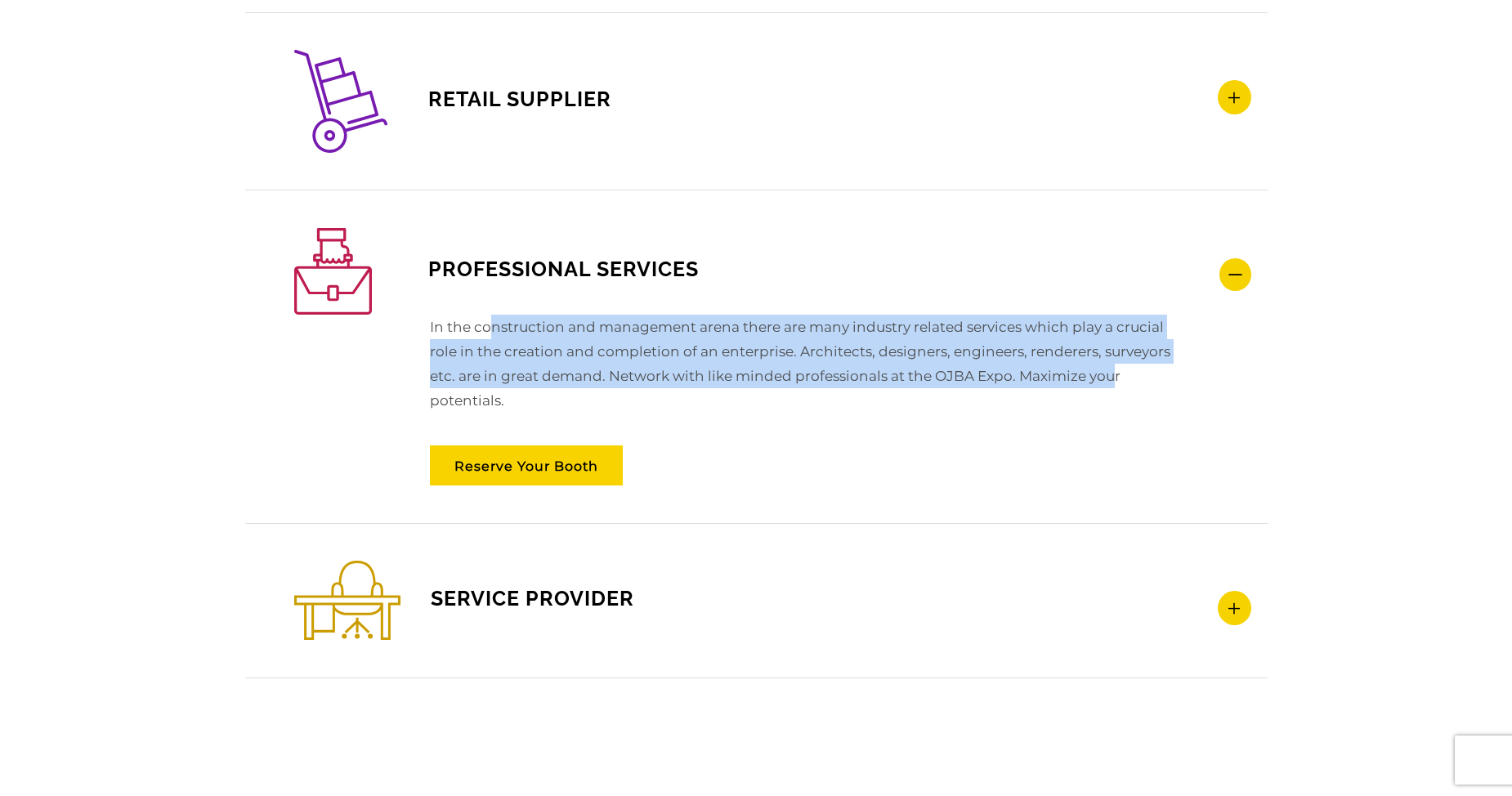
drag, startPoint x: 583, startPoint y: 334, endPoint x: 1112, endPoint y: 374, distance: 530.5
click at [1112, 374] on p "In the construction and management arena there are many industry related servic…" at bounding box center [773, 372] width 803 height 115
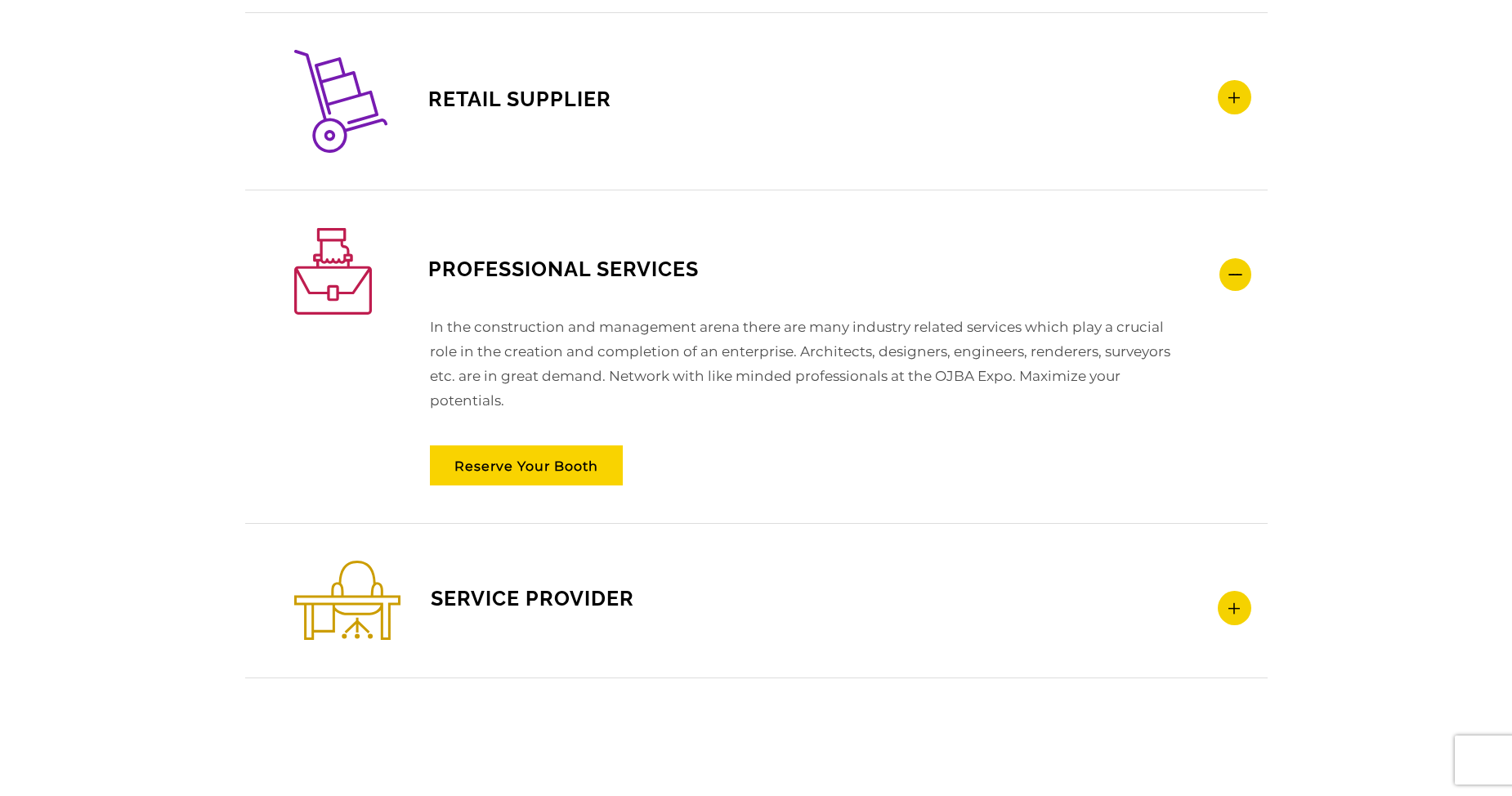
click at [1396, 427] on div "IF YOU WORK IN CONSTRUCTION OR REAL ESTATE YOU BELONG AT THE OJBA EXPO SUB CONT…" at bounding box center [756, 94] width 1512 height 1441
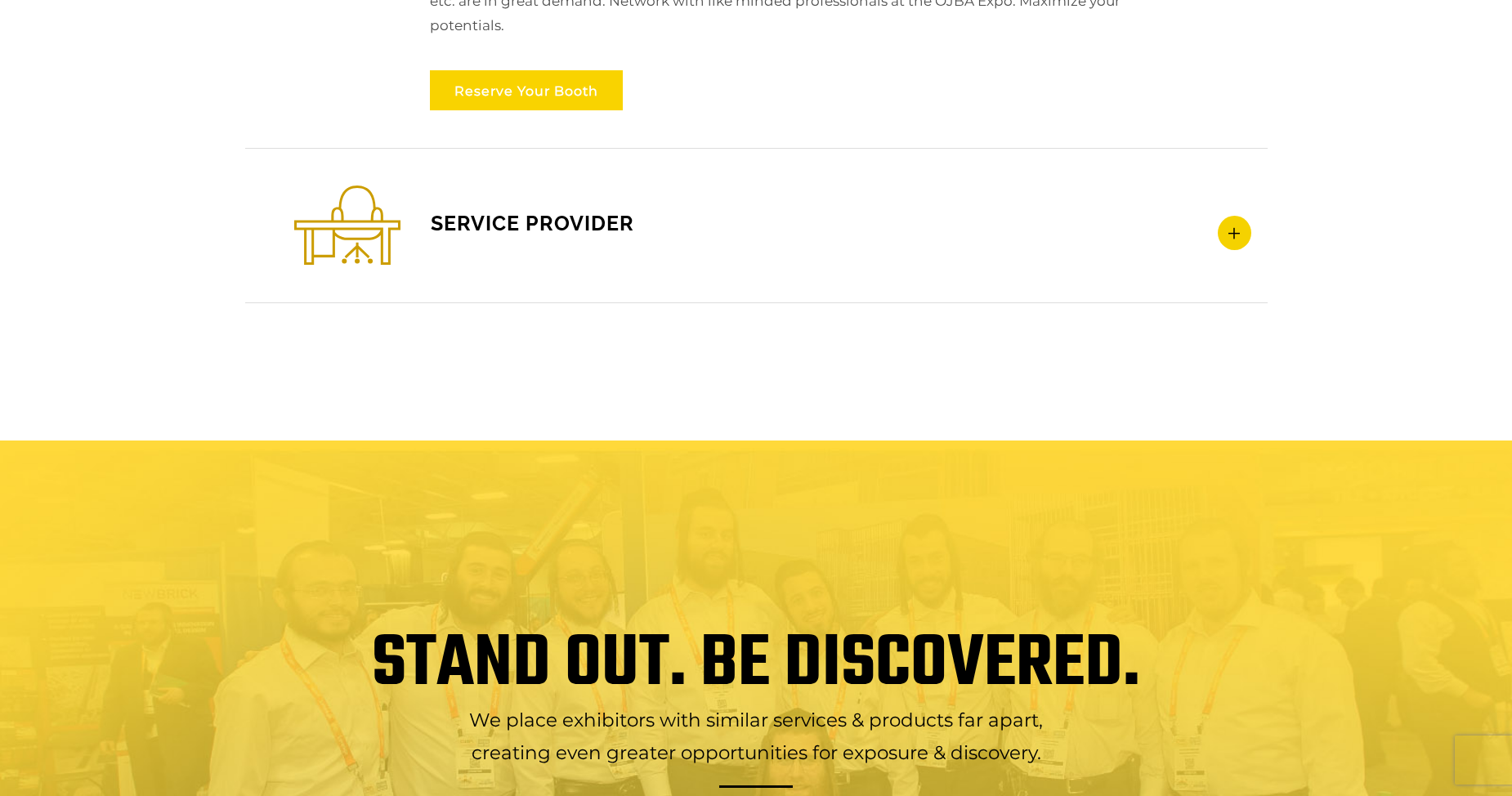
scroll to position [2898, 0]
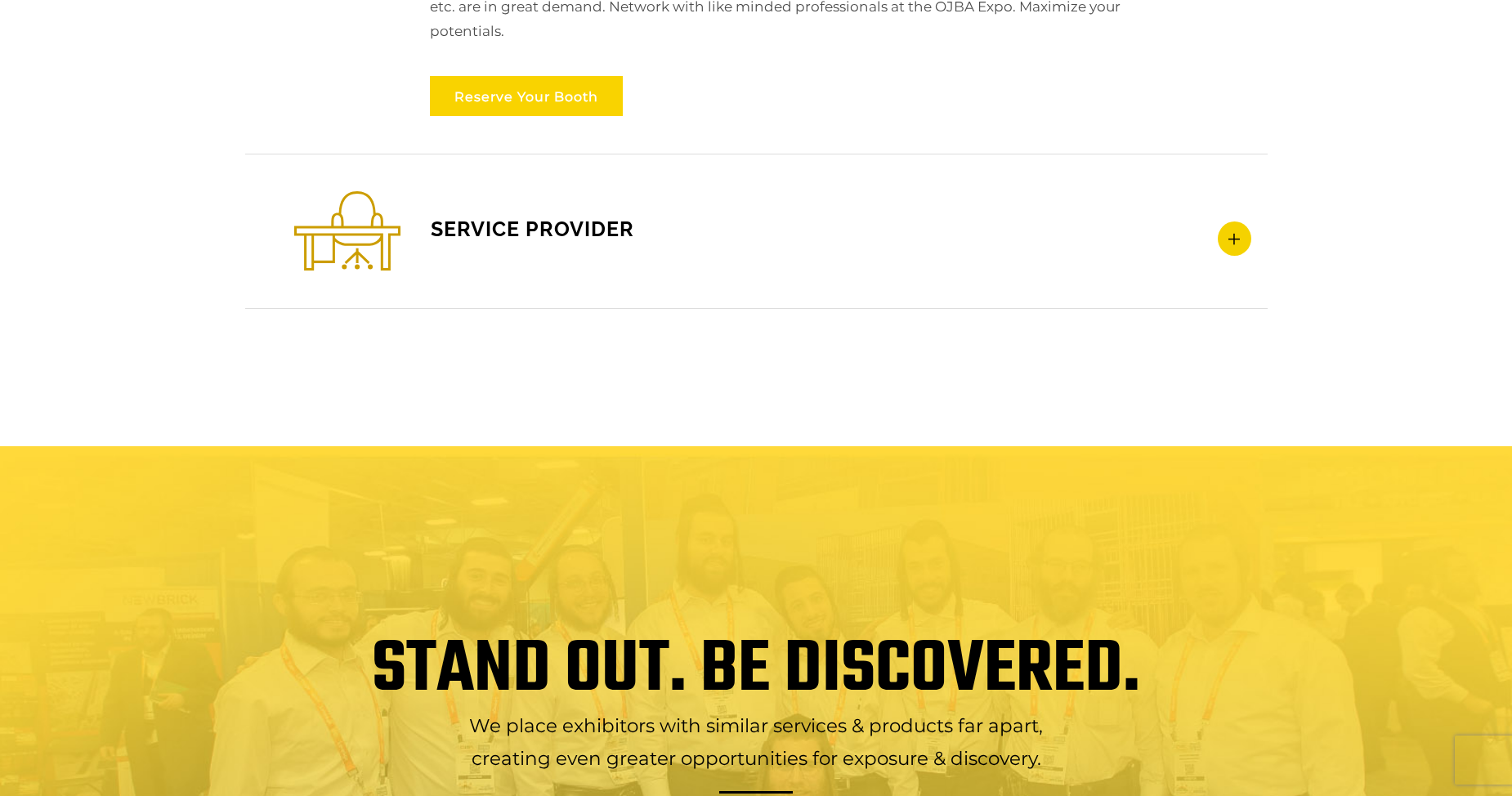
click at [528, 104] on link "Reserve Your Booth" at bounding box center [525, 96] width 193 height 40
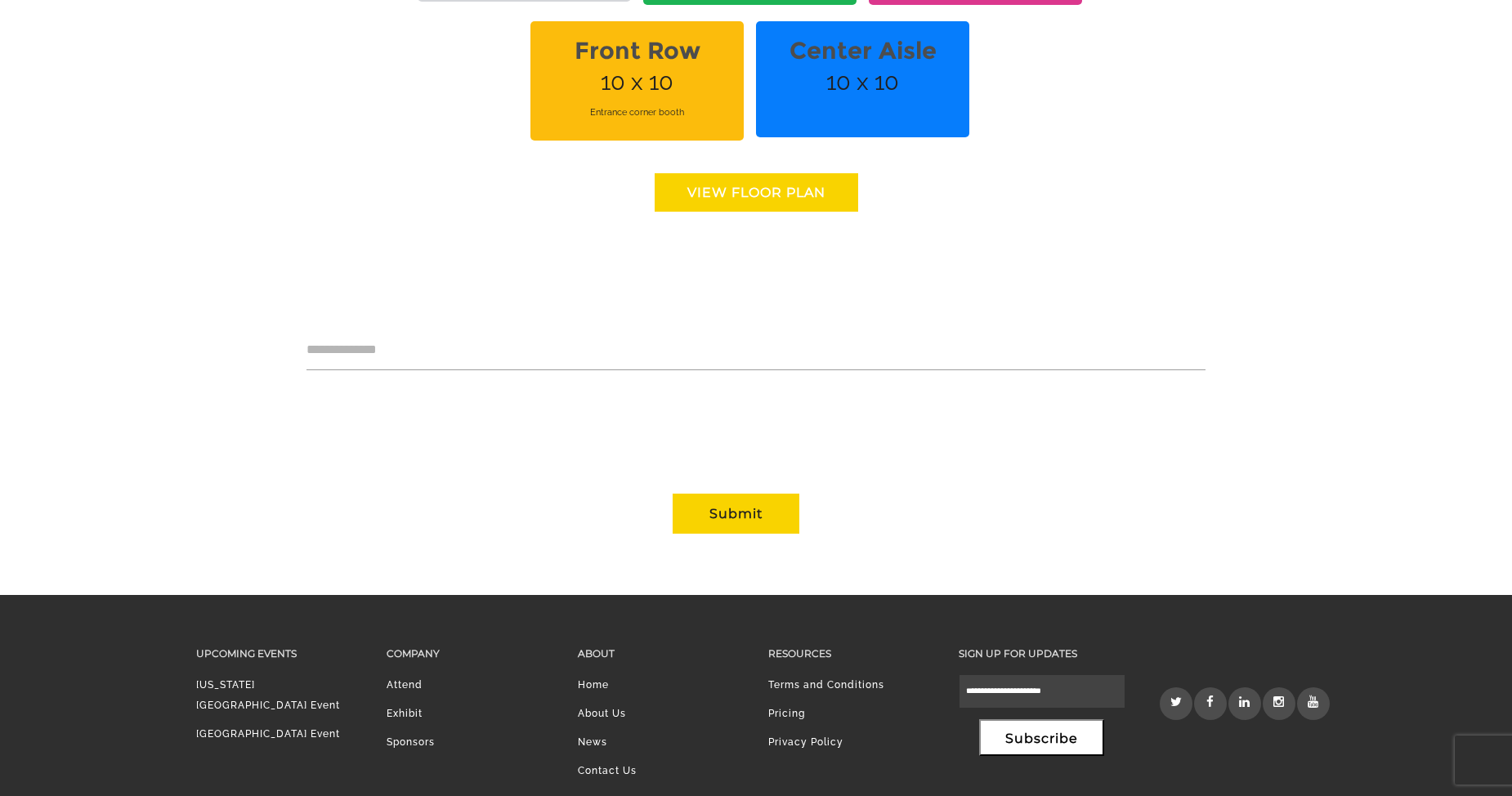
scroll to position [1451, 0]
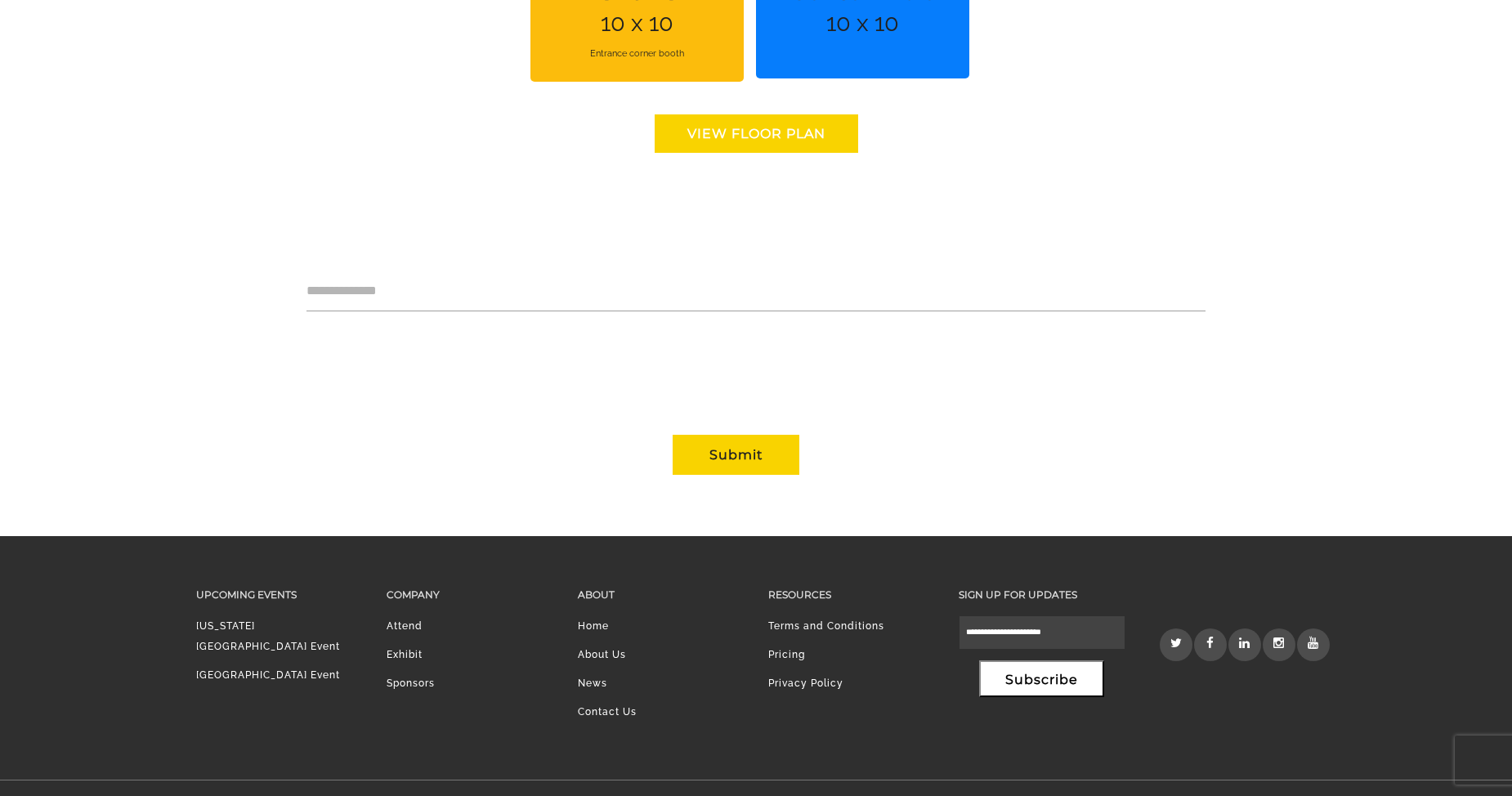
click at [707, 146] on link "View floor Plan" at bounding box center [756, 134] width 204 height 39
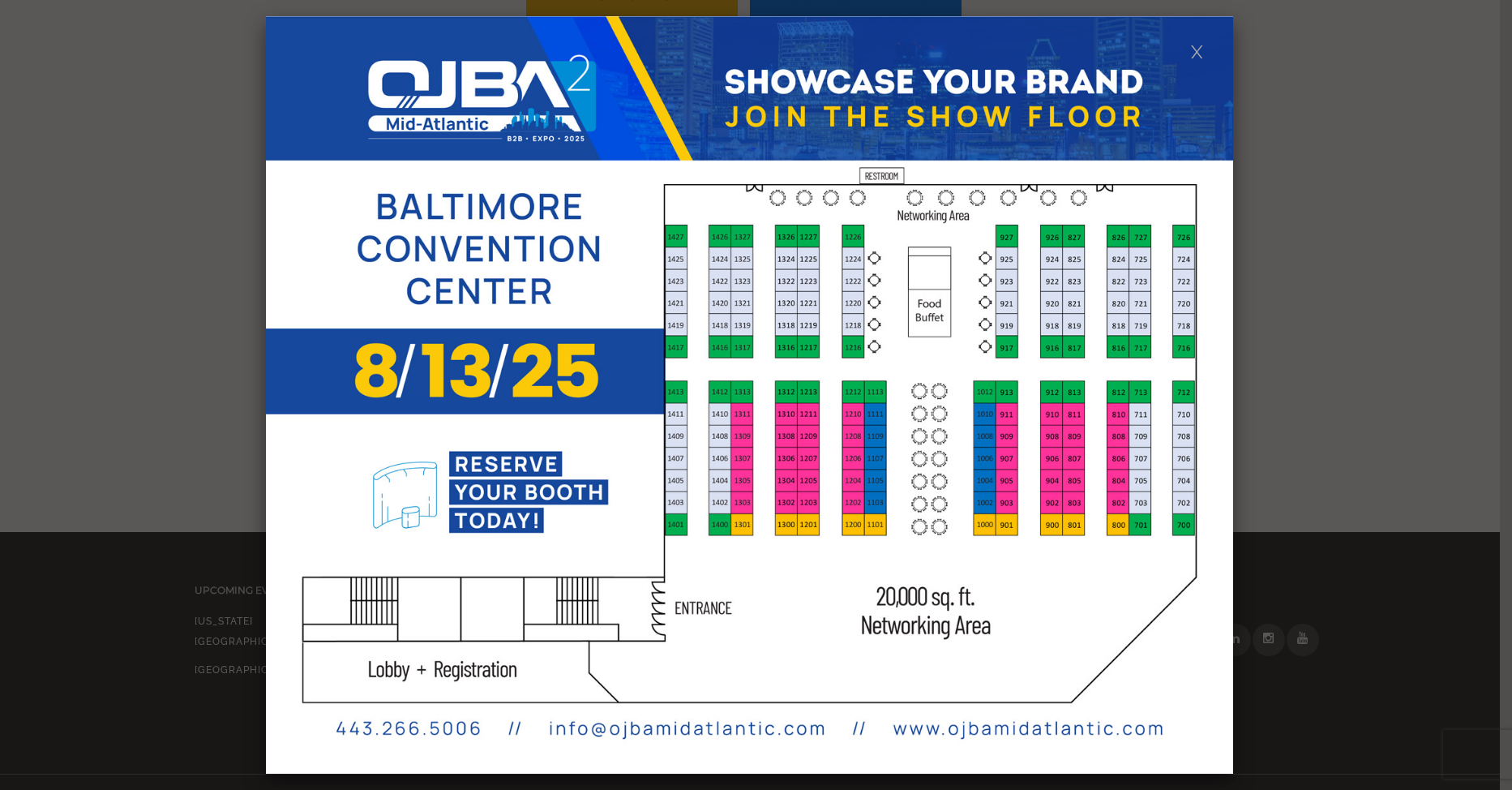
click at [878, 244] on img at bounding box center [750, 395] width 968 height 758
click at [813, 348] on img at bounding box center [750, 395] width 968 height 758
click at [216, 266] on div at bounding box center [756, 395] width 1512 height 790
